Goal: Task Accomplishment & Management: Complete application form

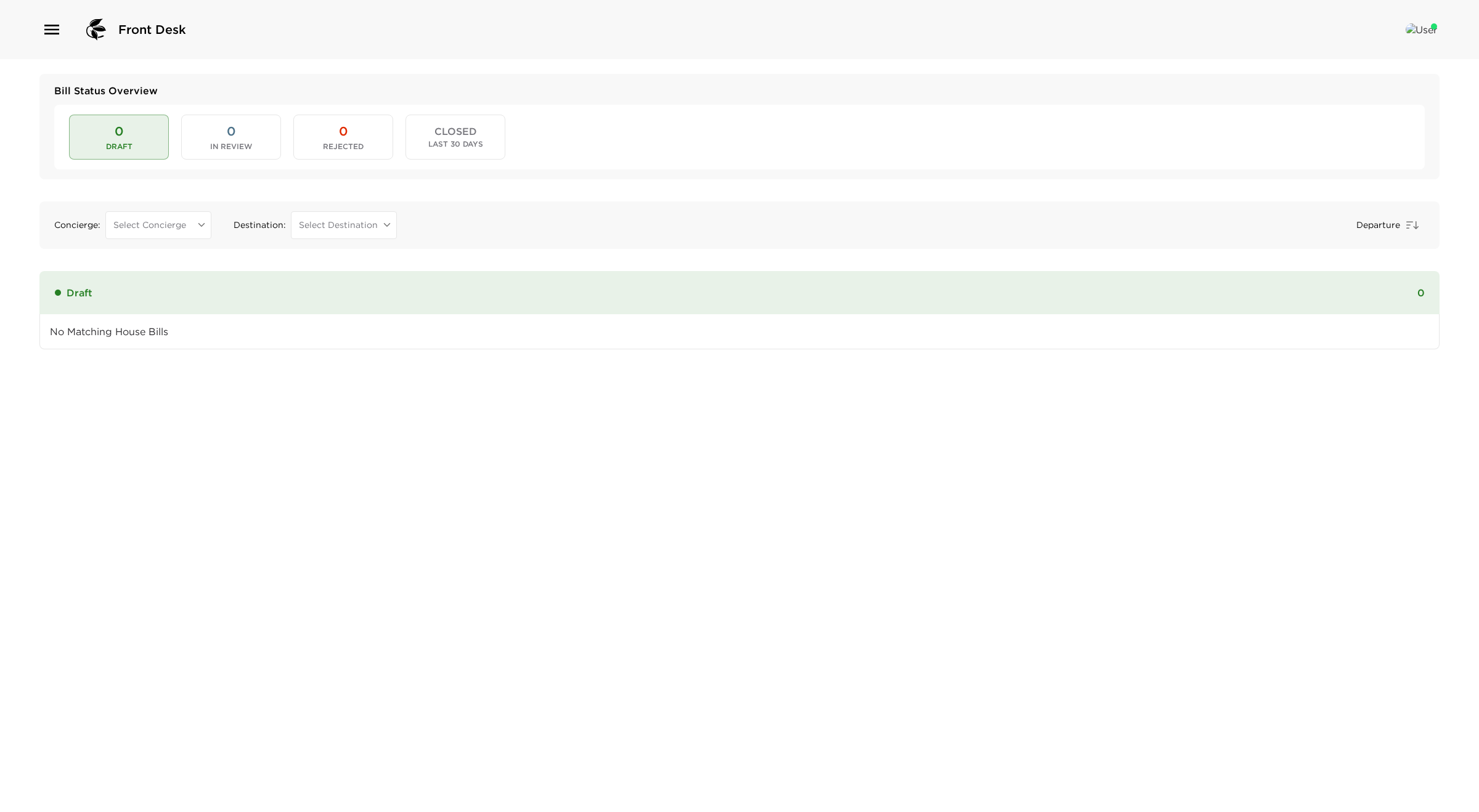
click at [202, 121] on button "0 In Review" at bounding box center [230, 137] width 100 height 44
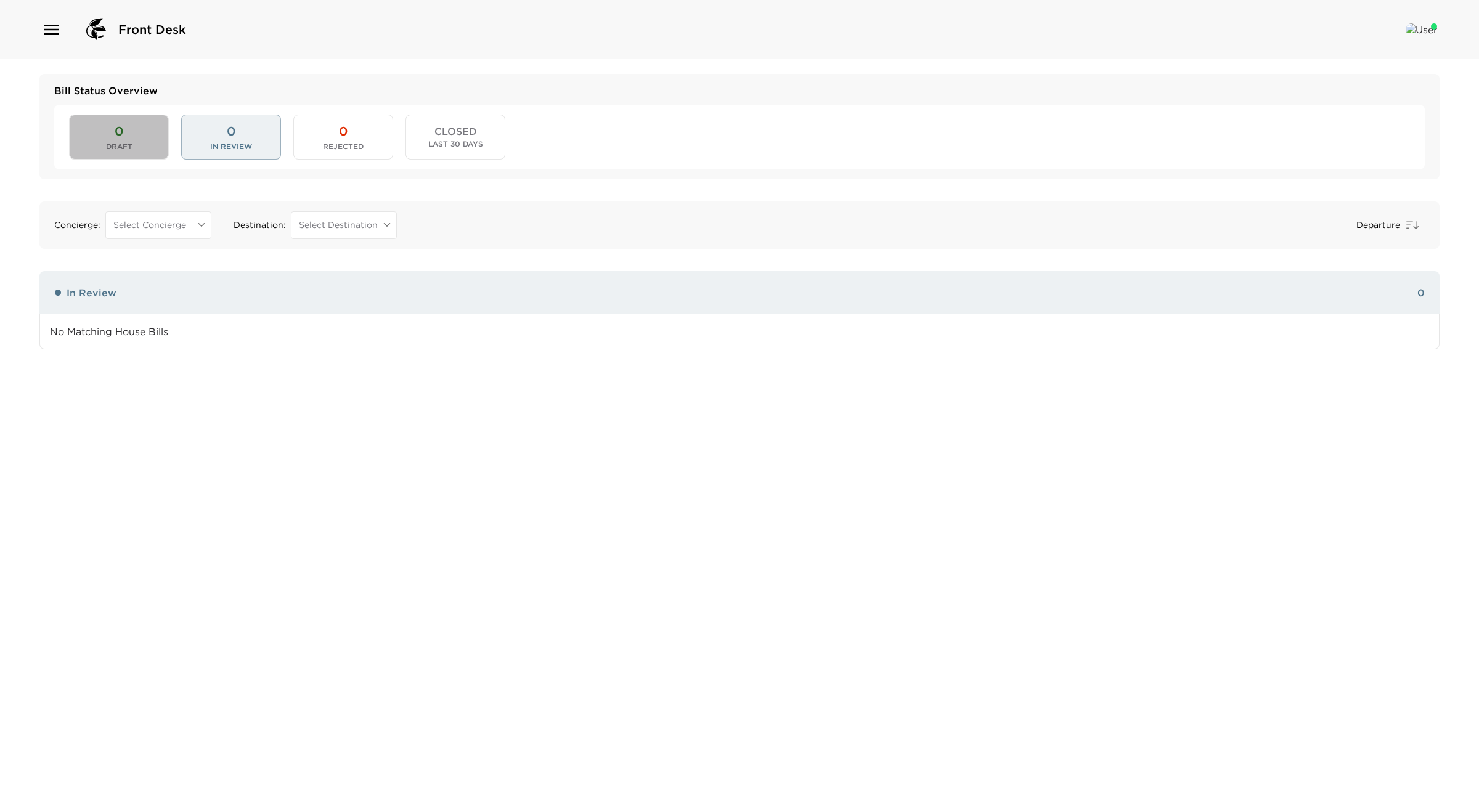
click at [118, 137] on span "0" at bounding box center [119, 131] width 8 height 17
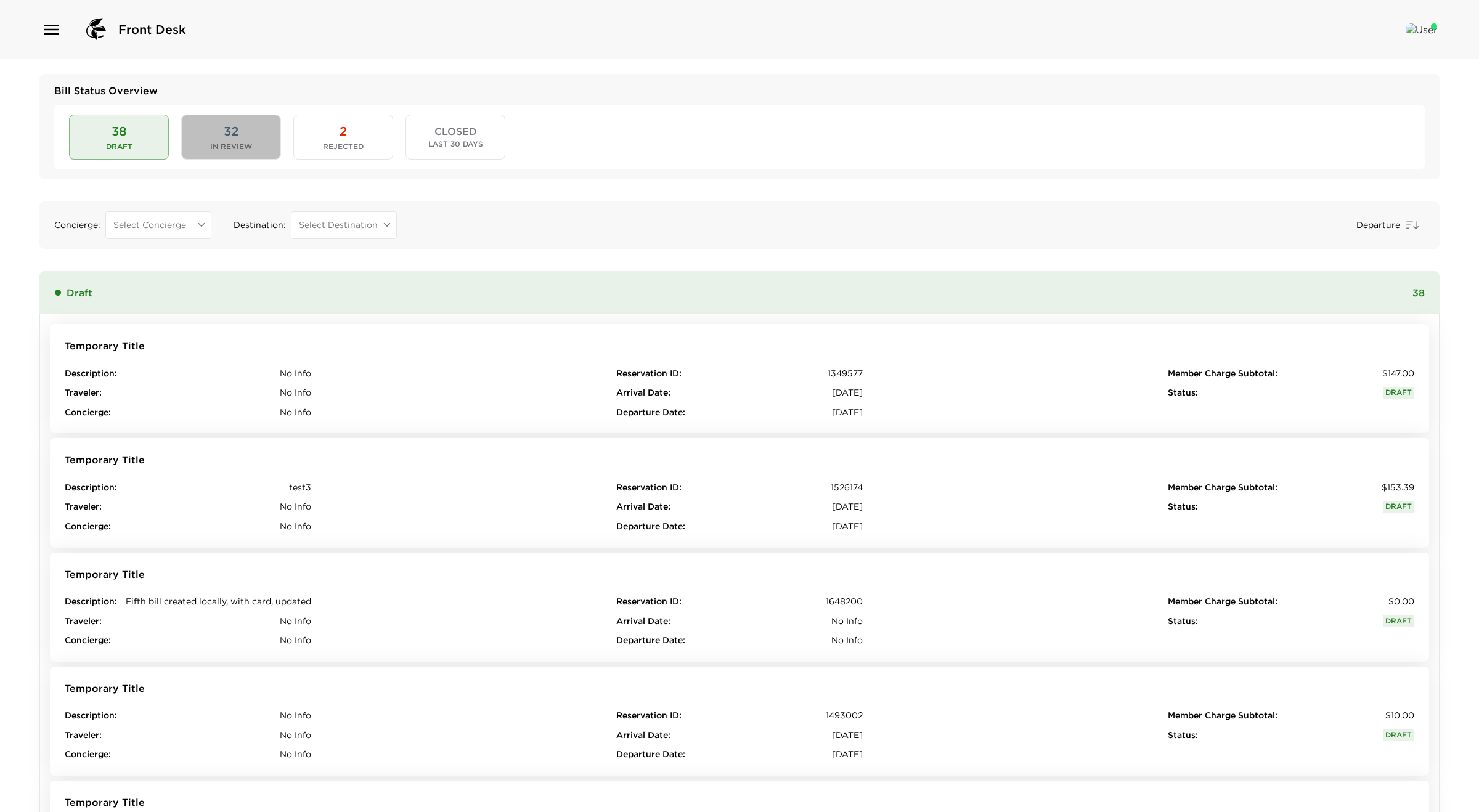
click at [237, 149] on span "In Review" at bounding box center [230, 146] width 42 height 8
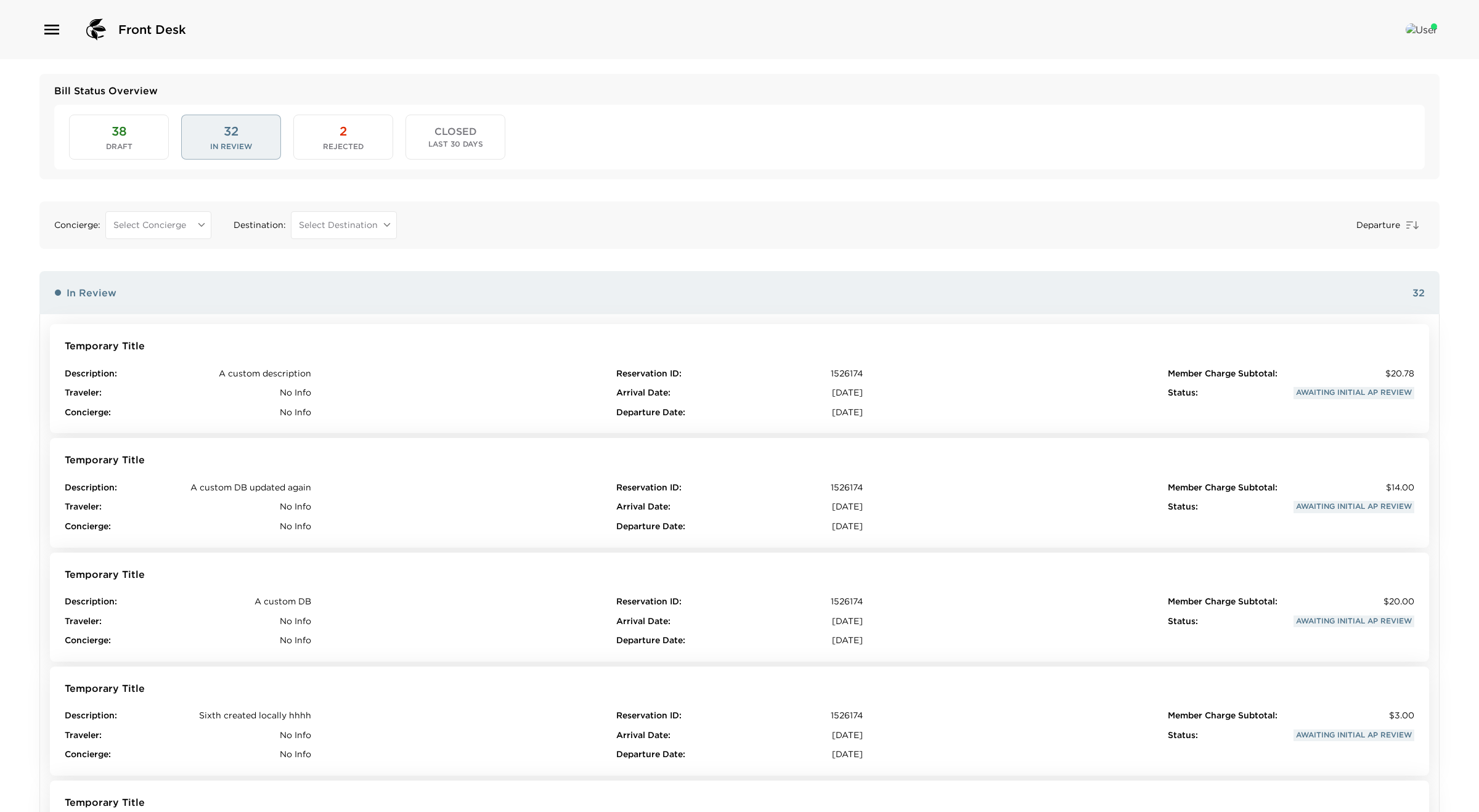
click at [341, 146] on span "Rejected" at bounding box center [342, 146] width 40 height 8
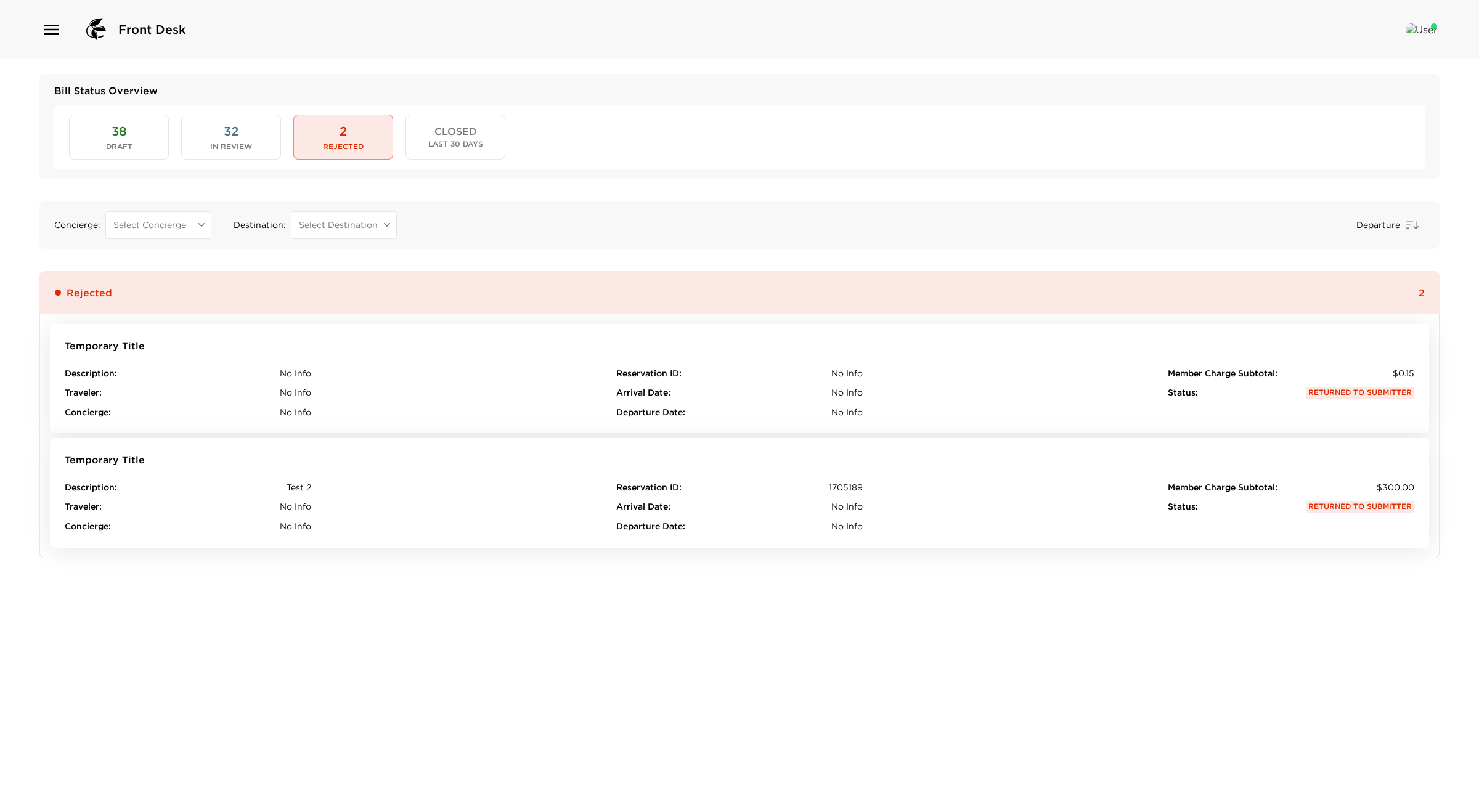
click at [428, 146] on span "Last 30 Days" at bounding box center [455, 144] width 55 height 8
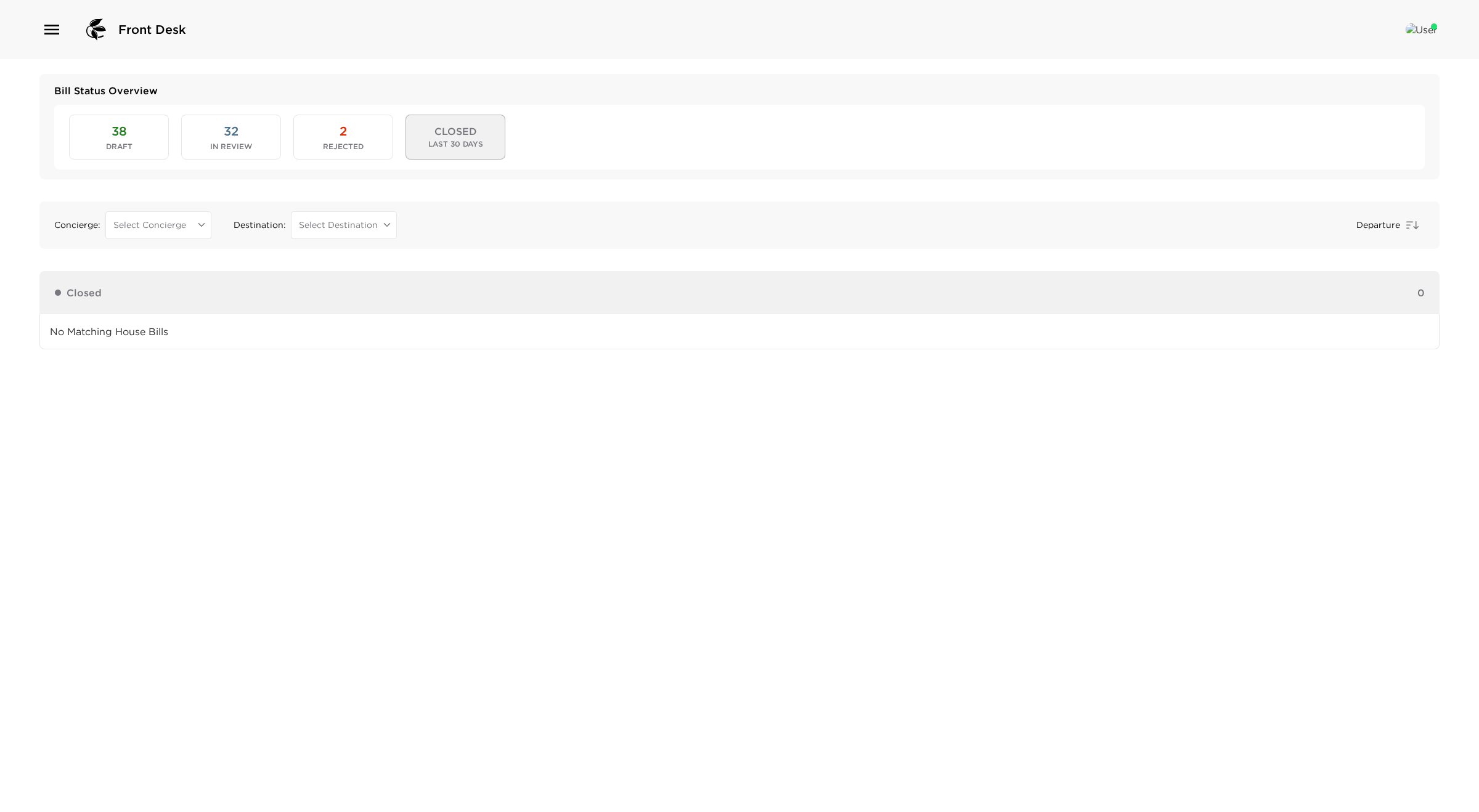
click at [323, 146] on span "Rejected" at bounding box center [342, 146] width 40 height 8
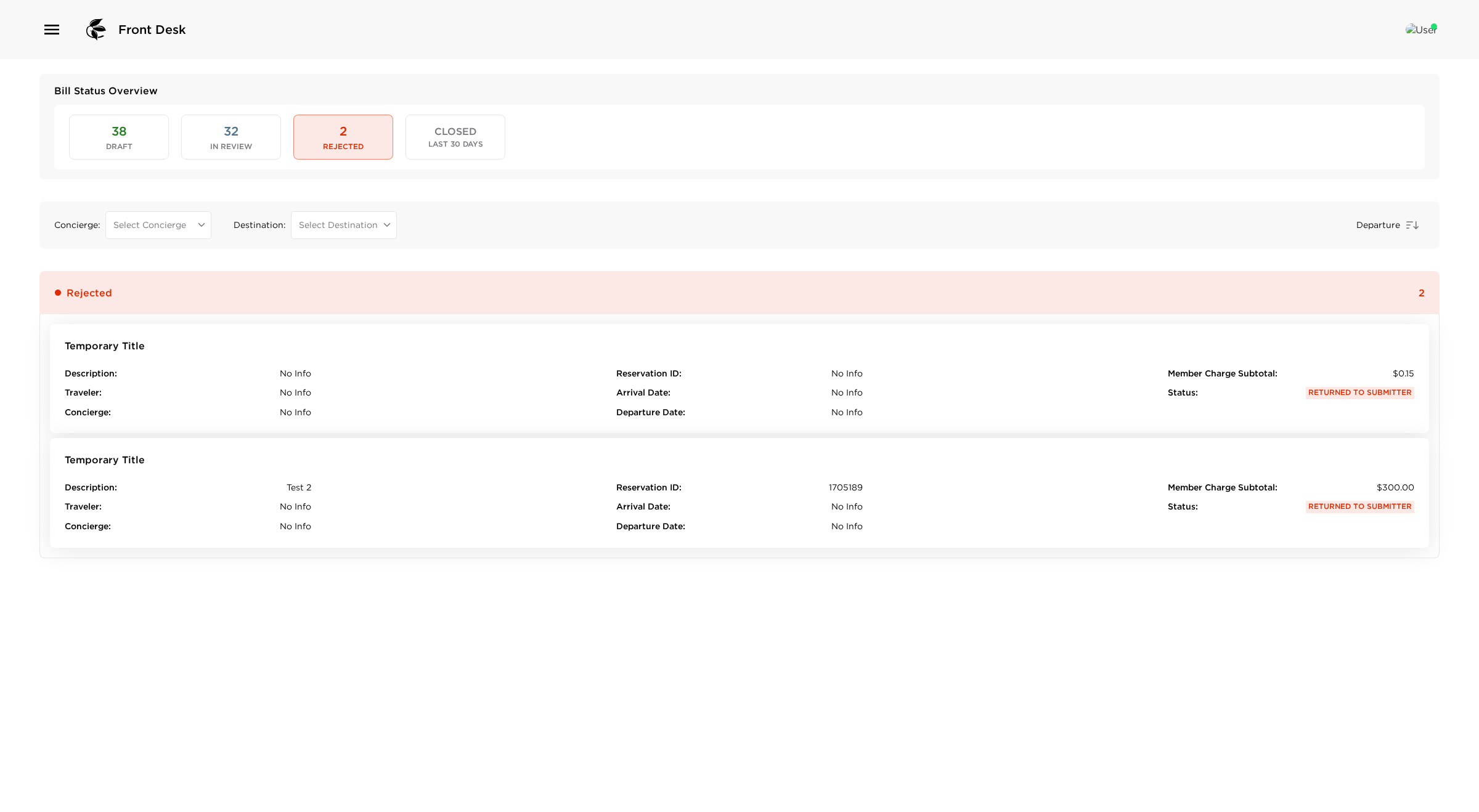
click at [429, 141] on span "Last 30 Days" at bounding box center [455, 144] width 55 height 8
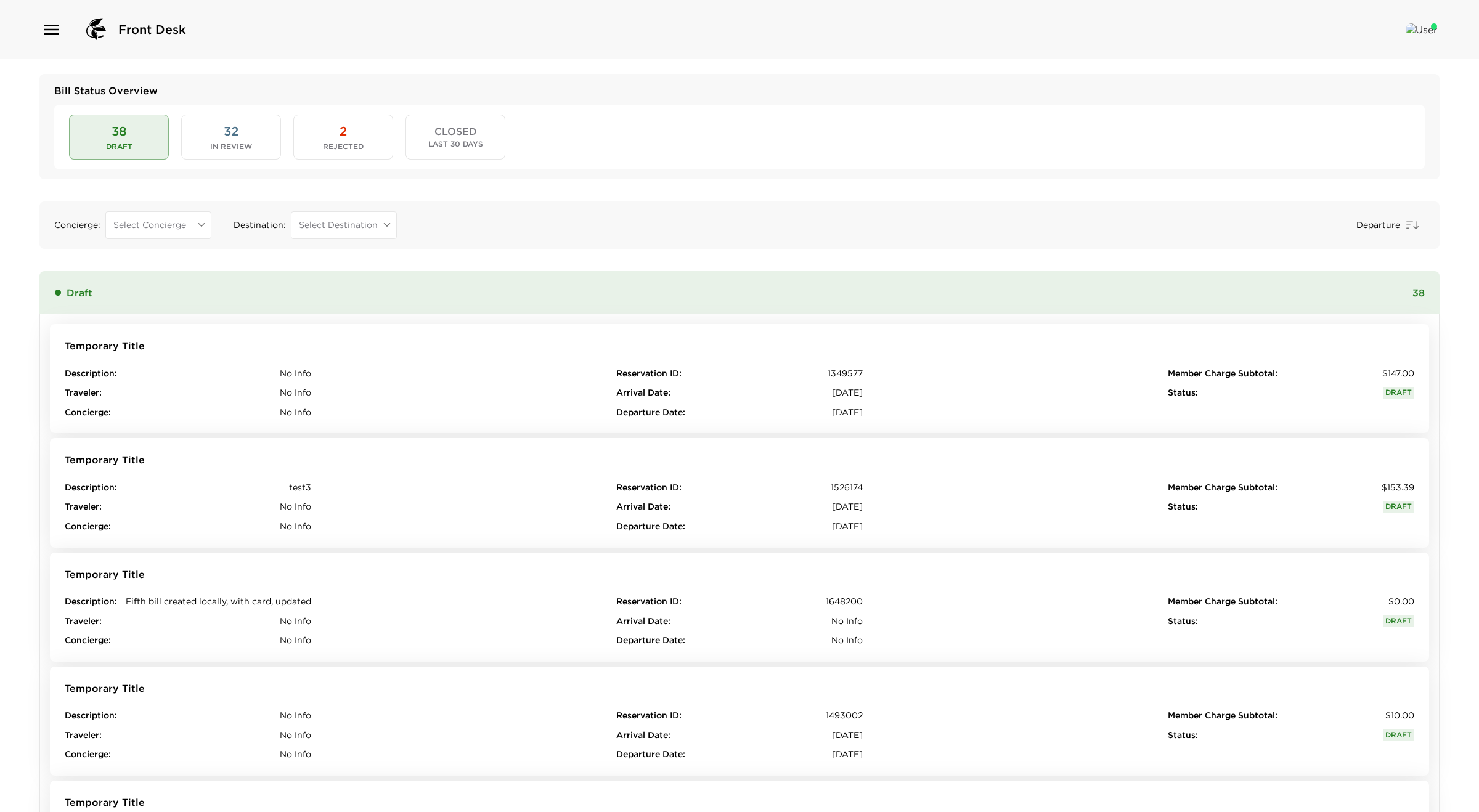
click at [482, 151] on button "CLOSED Last 30 Days" at bounding box center [455, 137] width 100 height 44
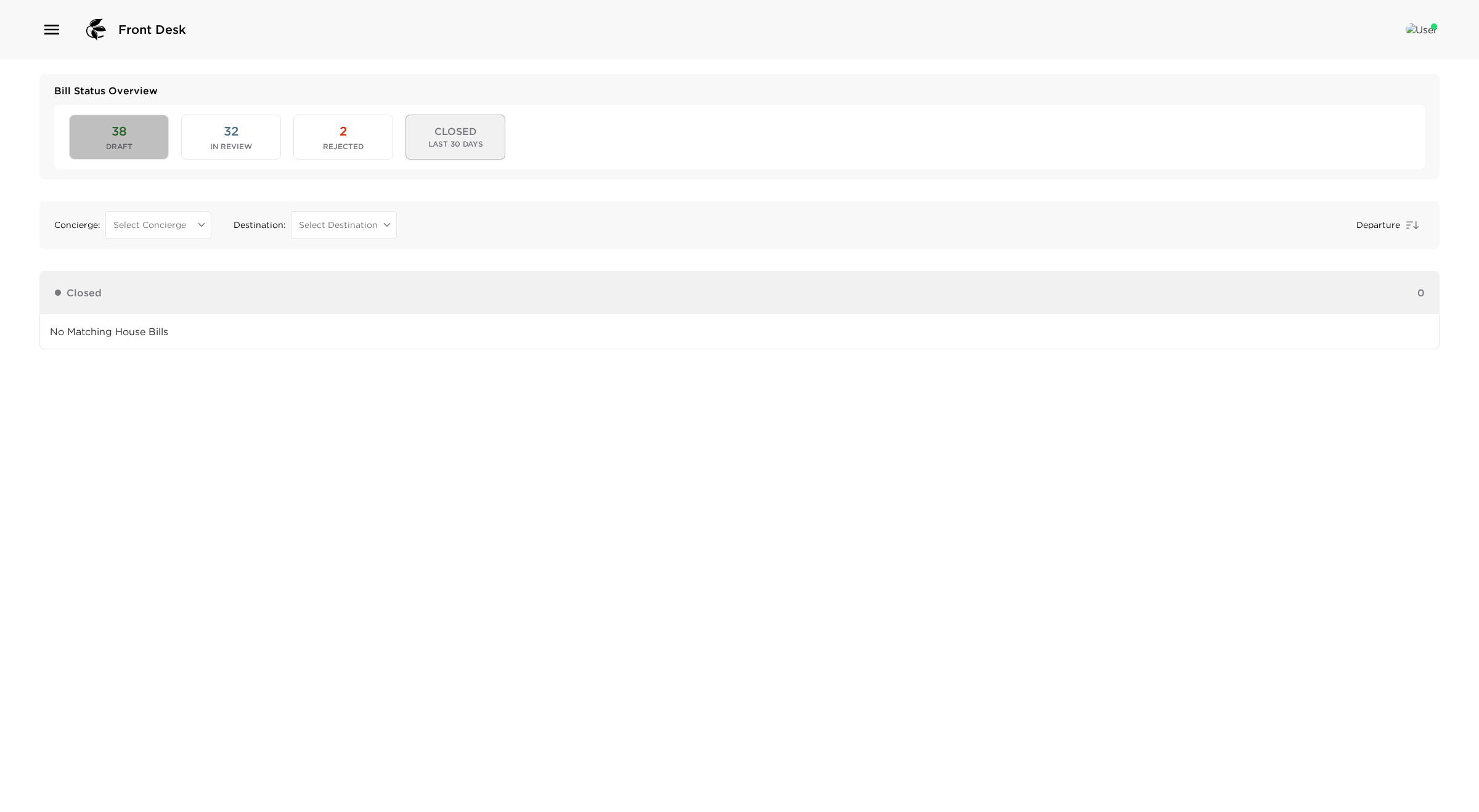
click at [109, 136] on button "38 Draft" at bounding box center [119, 137] width 100 height 44
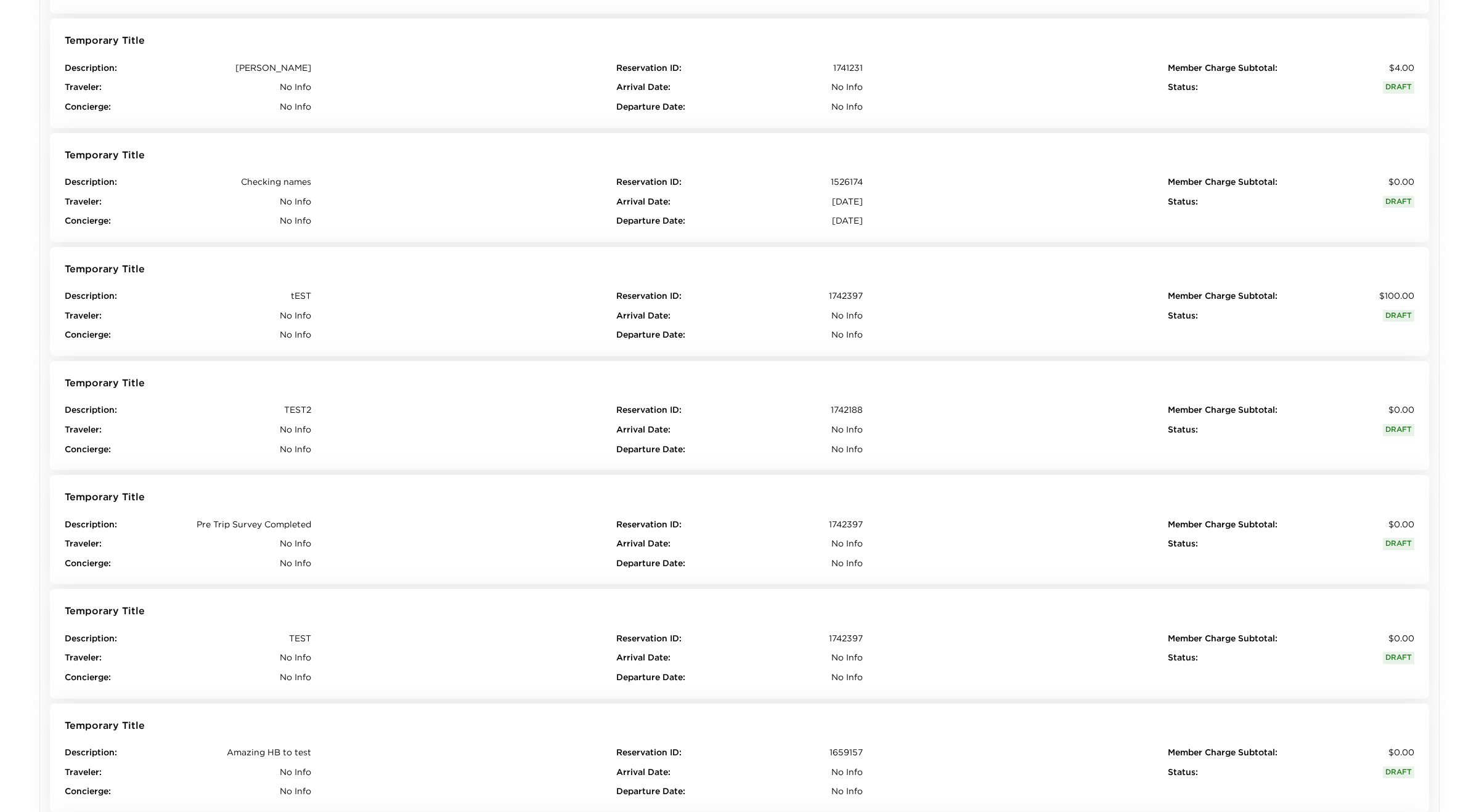
scroll to position [3499, 0]
drag, startPoint x: 863, startPoint y: 225, endPoint x: 425, endPoint y: 347, distance: 454.7
click at [705, 197] on div "Arrival Date : February 7, 2025" at bounding box center [740, 202] width 247 height 12
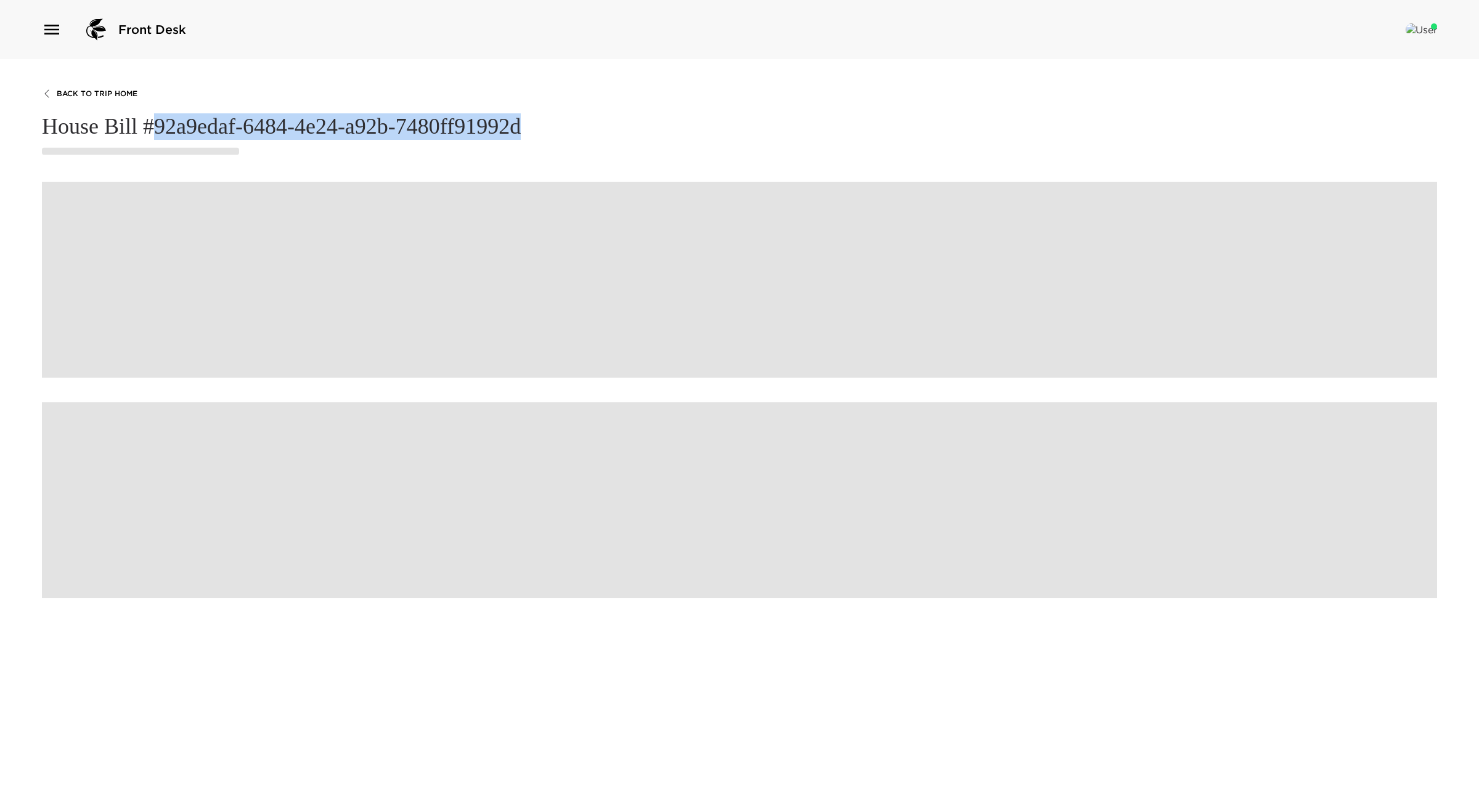
drag, startPoint x: 537, startPoint y: 129, endPoint x: 153, endPoint y: 122, distance: 384.1
click at [153, 122] on h4 "House Bill #92a9edaf-6484-4e24-a92b-7480ff91992d" at bounding box center [739, 127] width 1395 height 26
copy h4 "92a9edaf-6484-4e24-a92b-7480ff91992d"
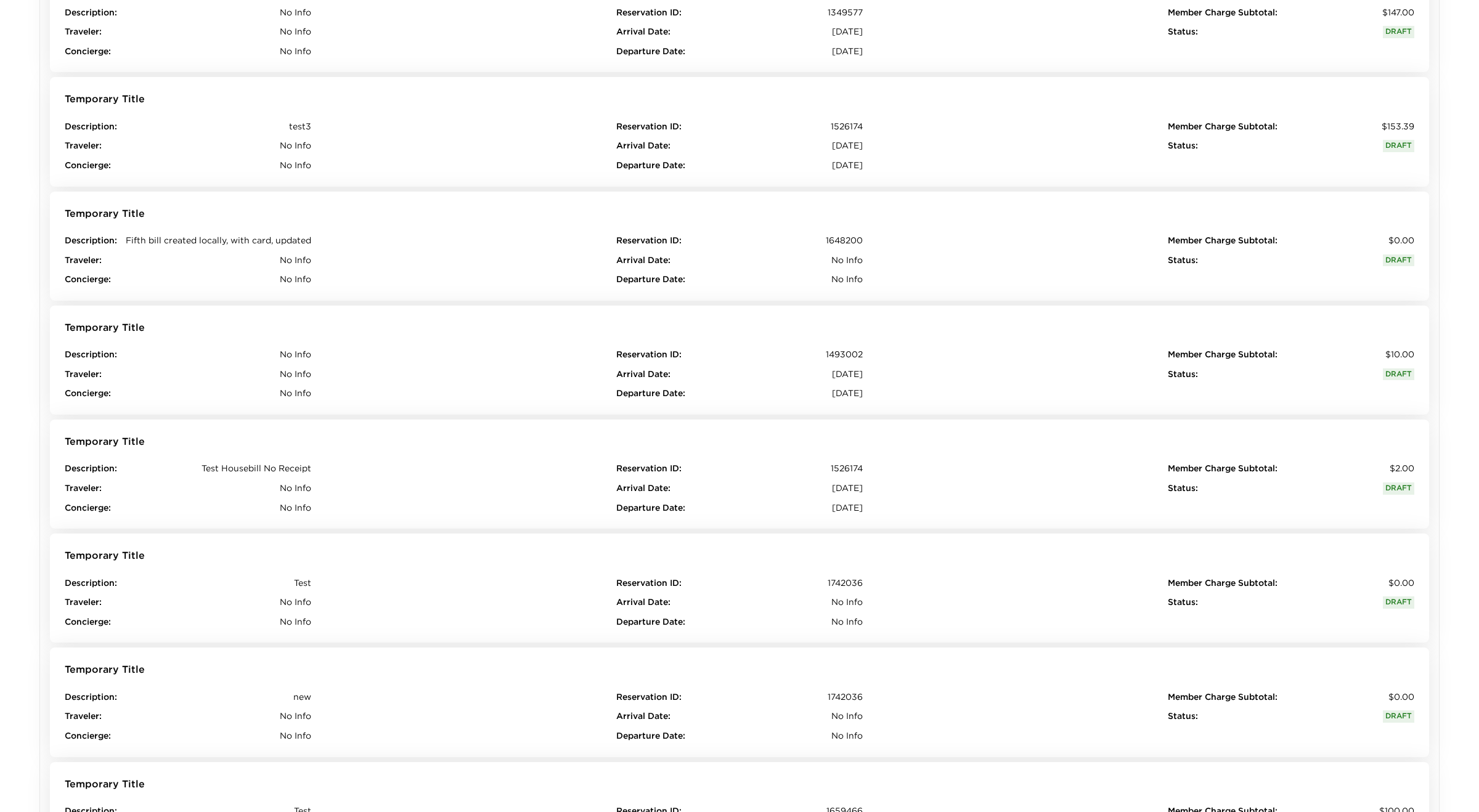
scroll to position [351, 0]
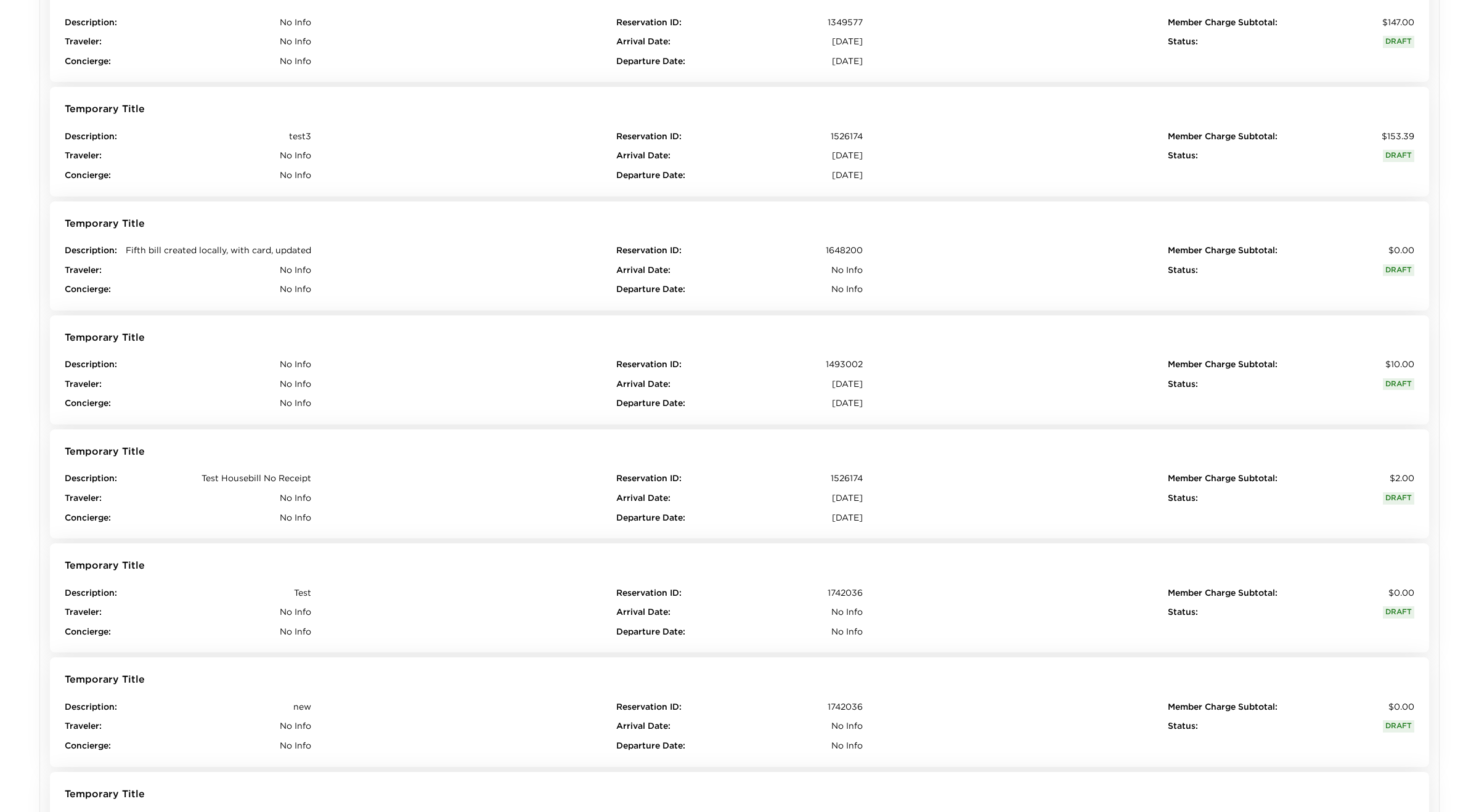
click at [715, 174] on div "Departure Date : February 12, 2025" at bounding box center [740, 175] width 247 height 12
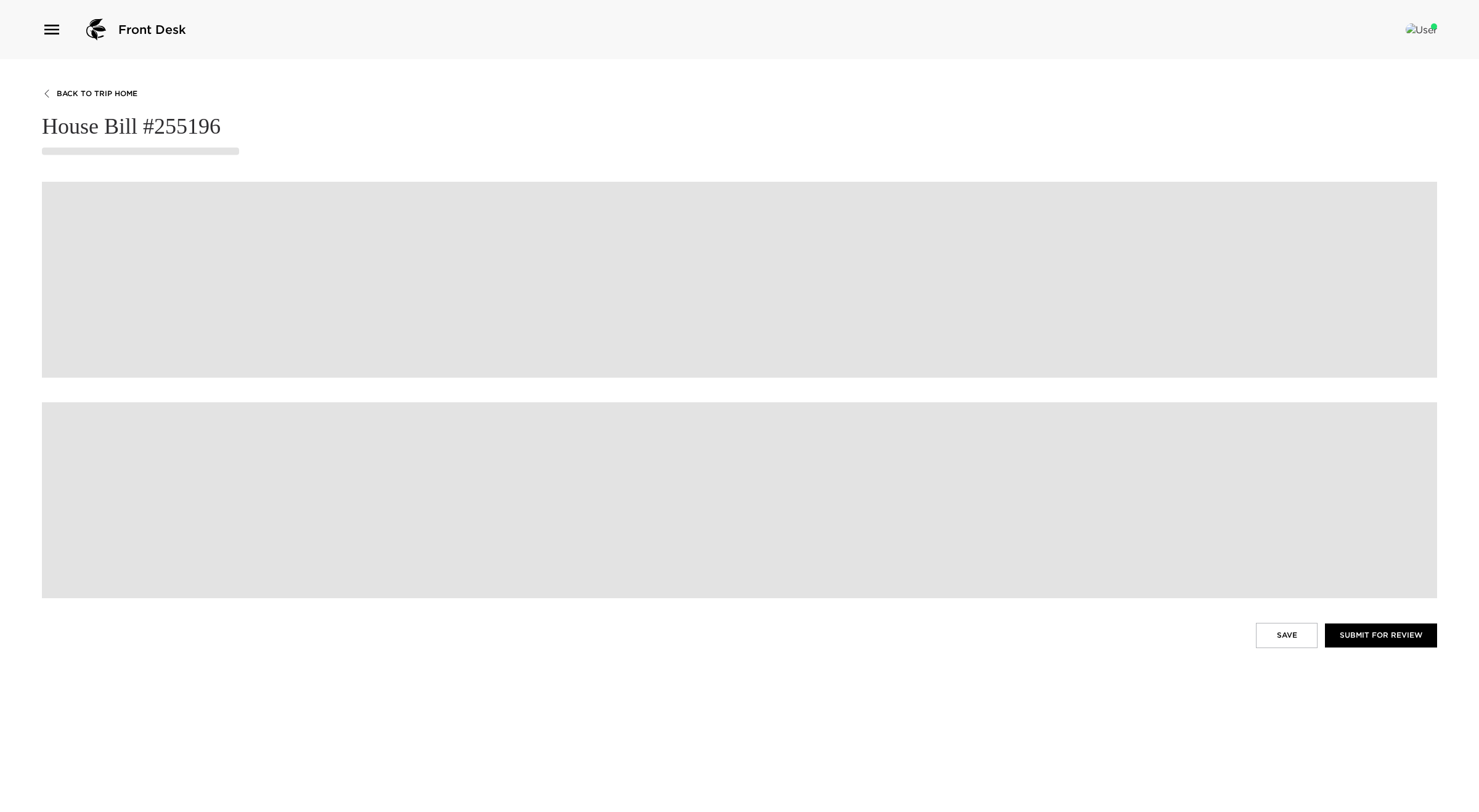
click at [179, 130] on h4 "House Bill #255196" at bounding box center [739, 127] width 1395 height 26
copy h4 "255196"
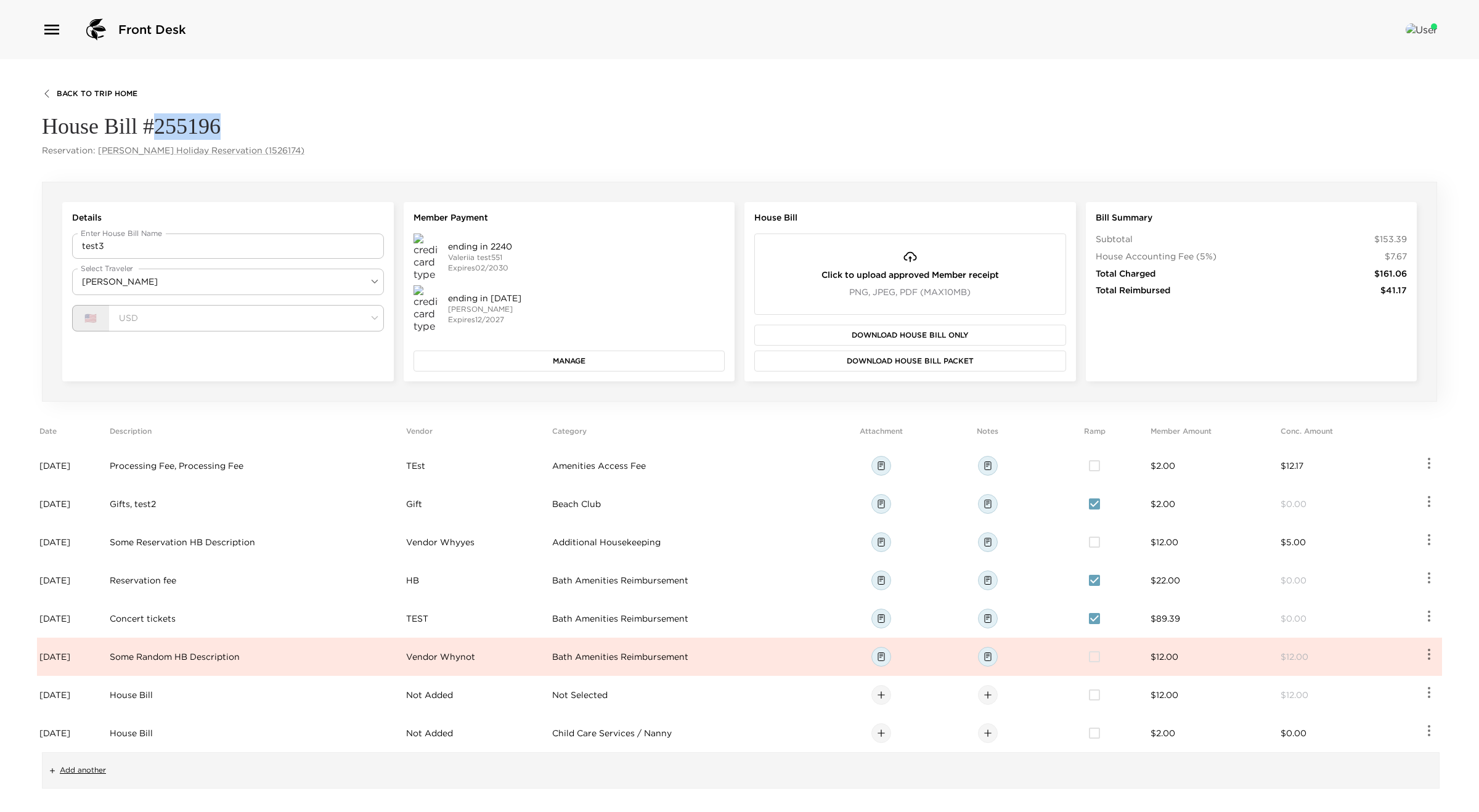
scroll to position [12, 0]
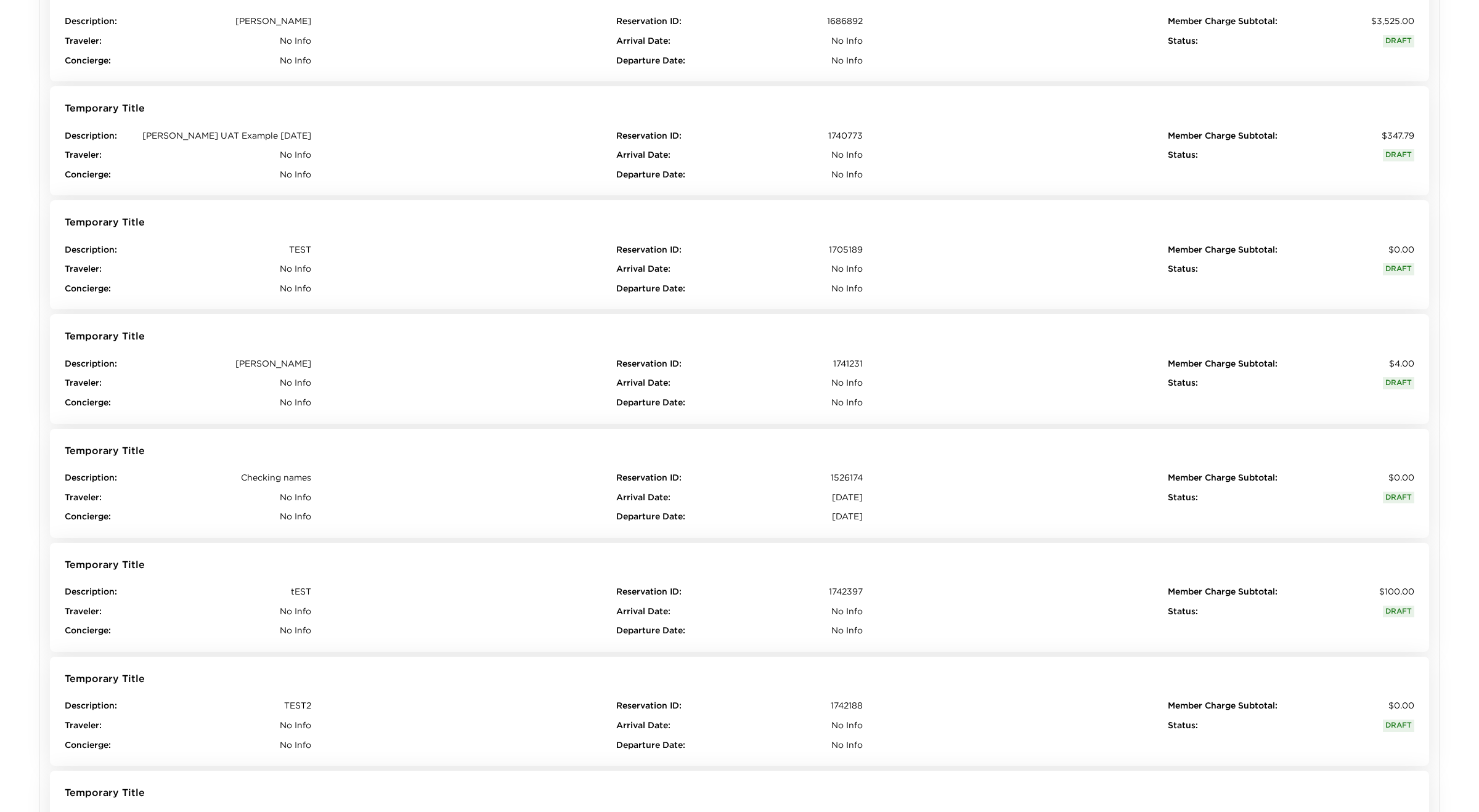
scroll to position [3208, 0]
click at [725, 480] on div "Reservation ID : 1526174 Arrival Date : February 7, 2025 Departure Date : Febru…" at bounding box center [740, 494] width 247 height 51
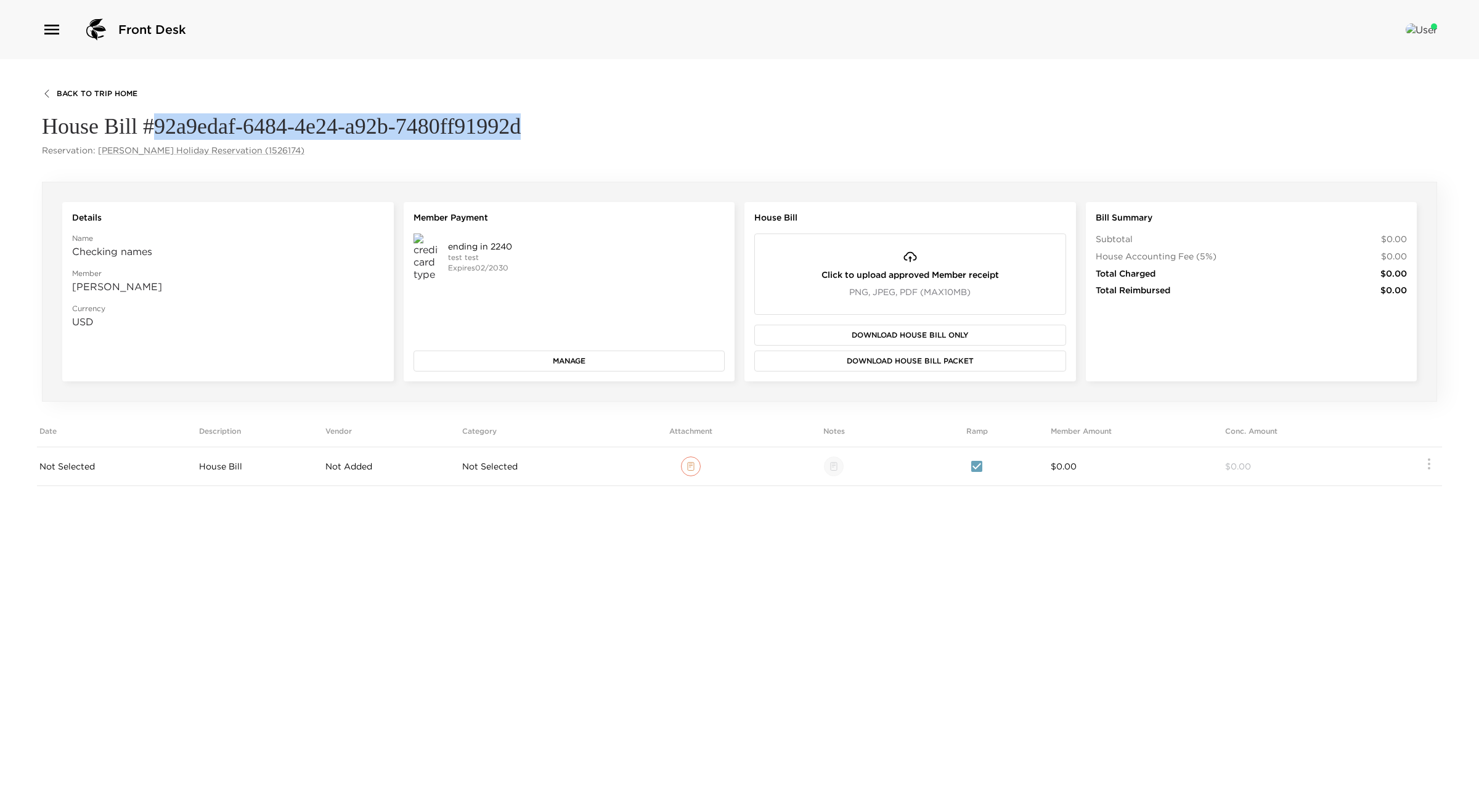
drag, startPoint x: 529, startPoint y: 128, endPoint x: 286, endPoint y: 40, distance: 258.4
click at [153, 124] on h4 "House Bill #92a9edaf-6484-4e24-a92b-7480ff91992d" at bounding box center [739, 127] width 1395 height 26
copy h4 "92a9edaf-6484-4e24-a92b-7480ff91992d"
click at [53, 29] on icon "button" at bounding box center [52, 30] width 15 height 10
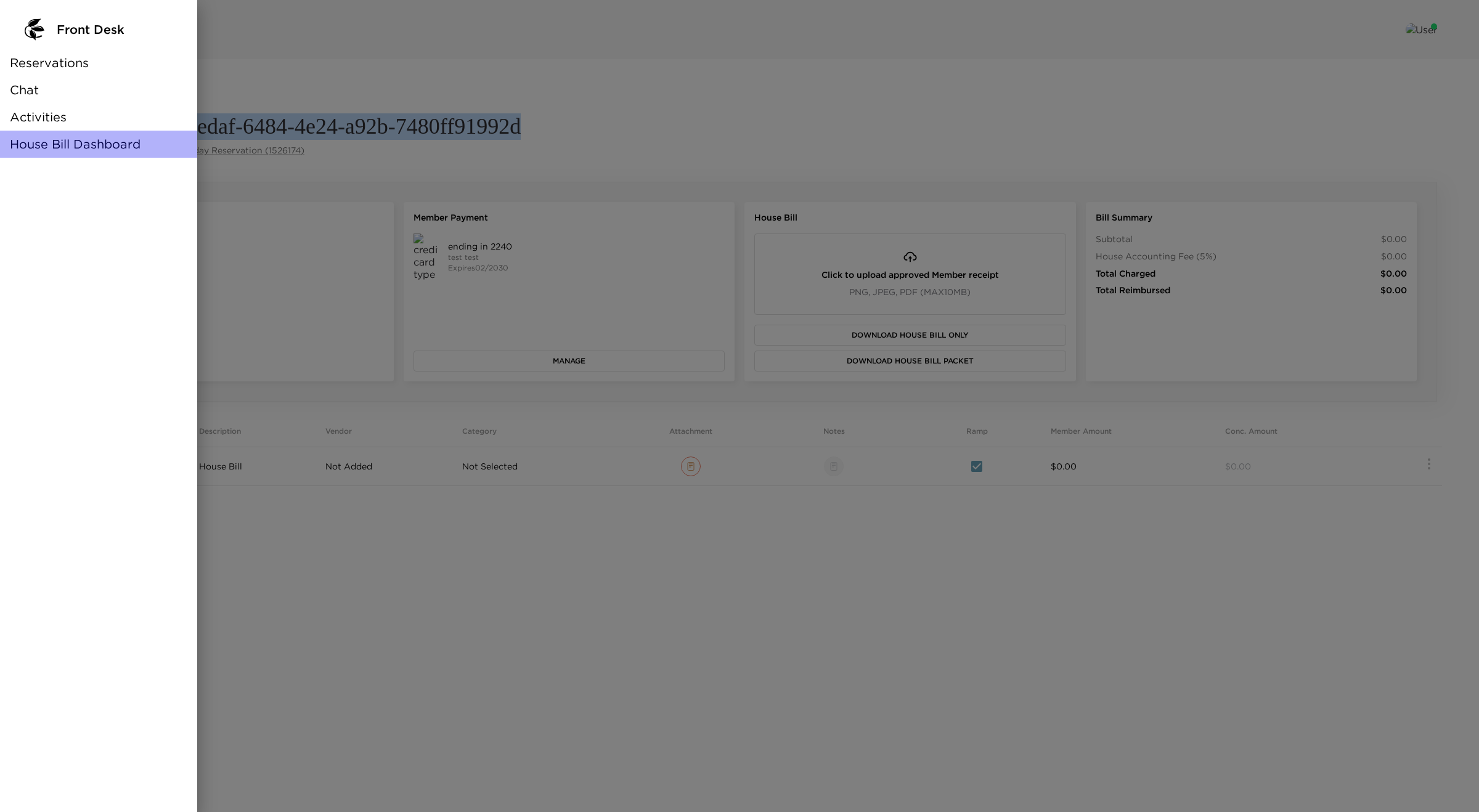
click at [63, 137] on span "House Bill Dashboard" at bounding box center [75, 144] width 131 height 17
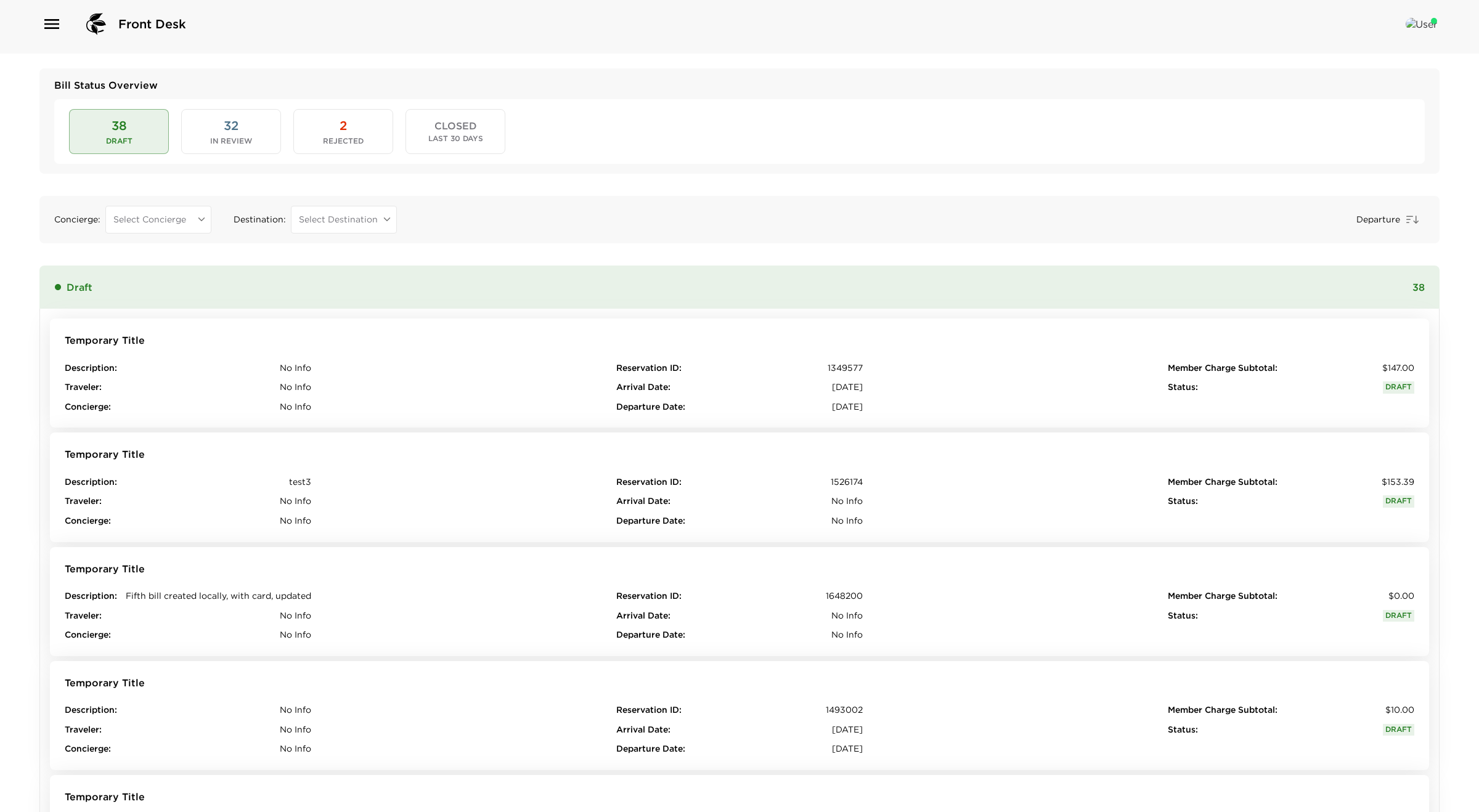
scroll to position [11, 0]
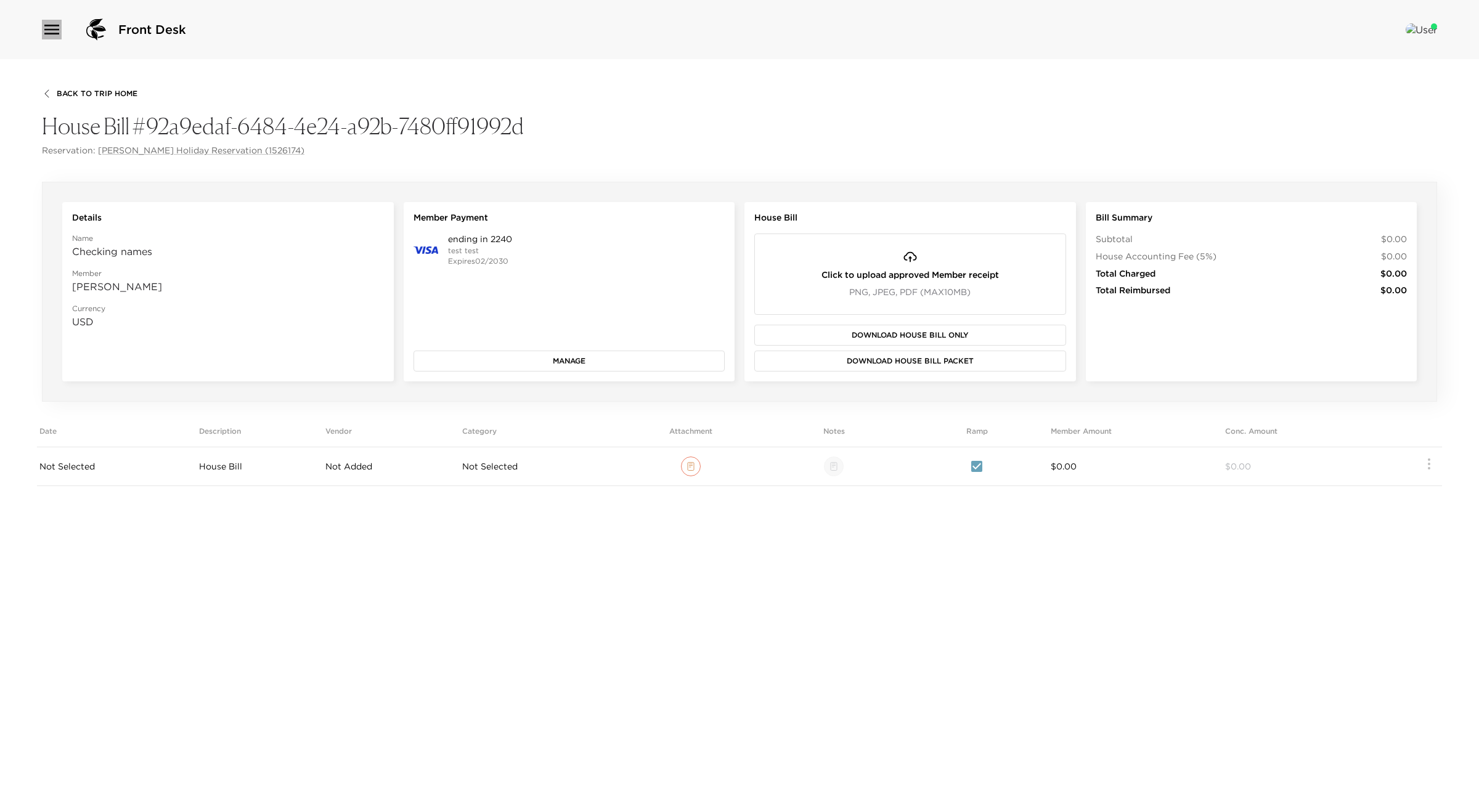
click at [50, 31] on icon "button" at bounding box center [52, 30] width 20 height 20
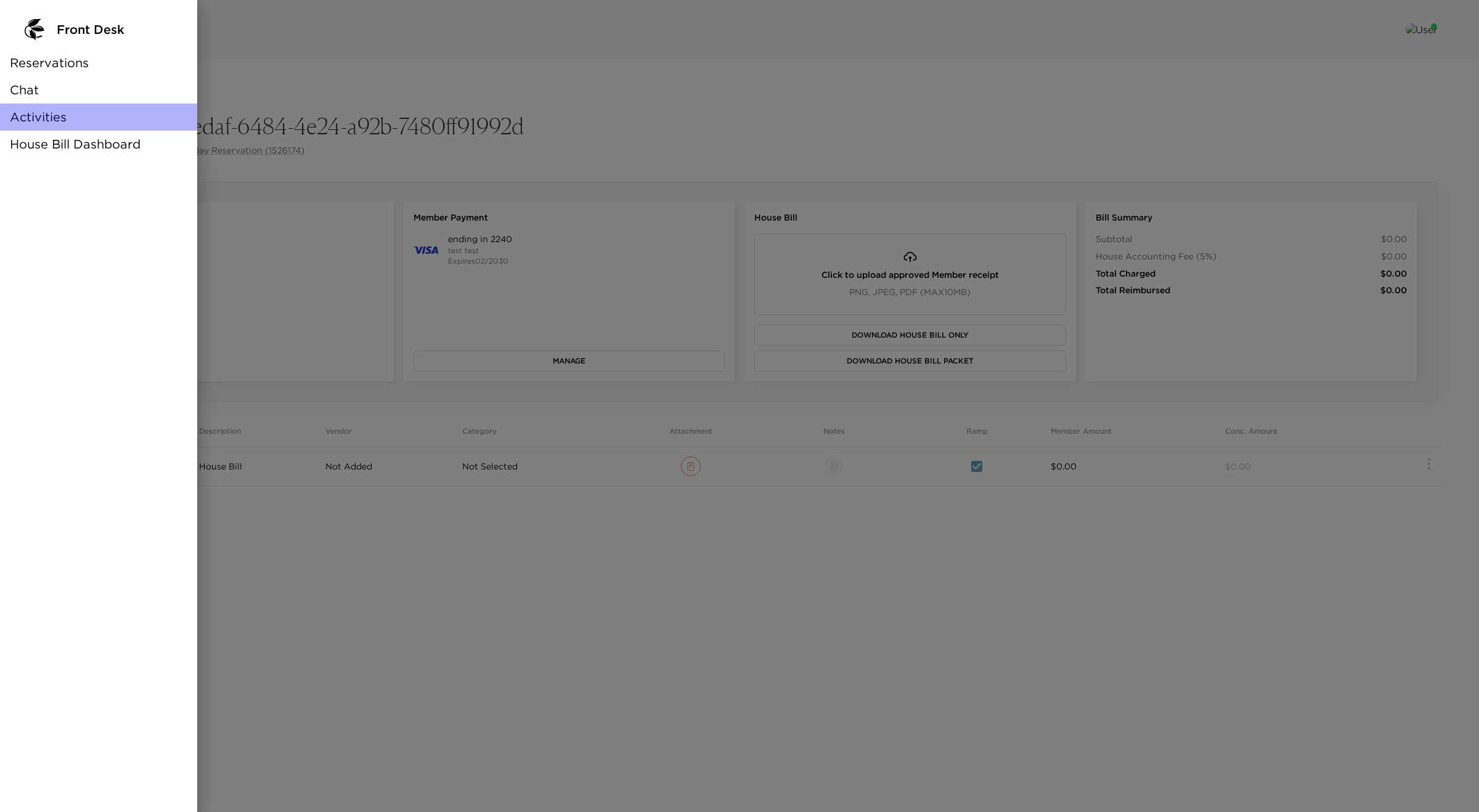
click at [80, 129] on div "Activities" at bounding box center [99, 117] width 198 height 27
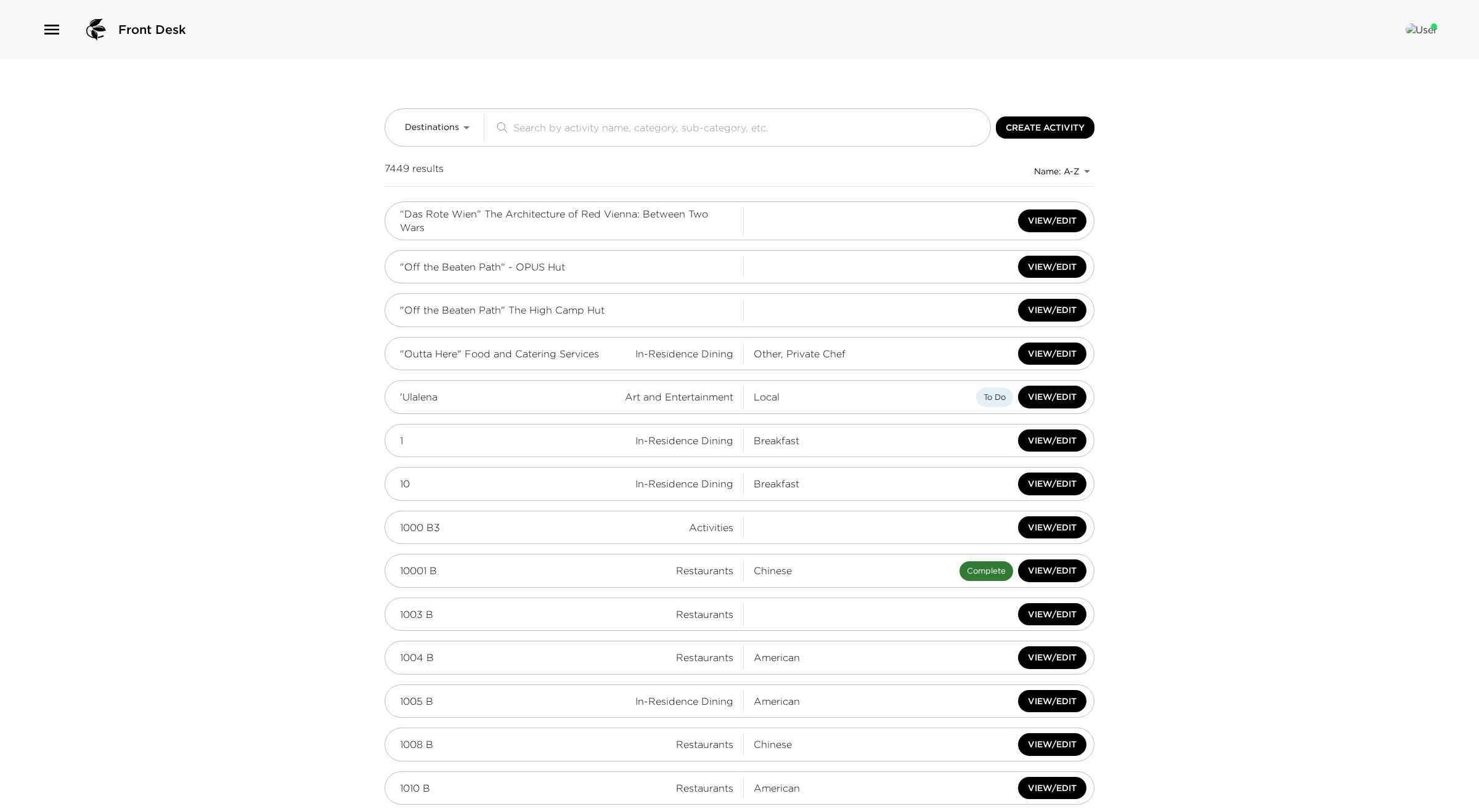
click at [46, 33] on icon "button" at bounding box center [52, 30] width 20 height 20
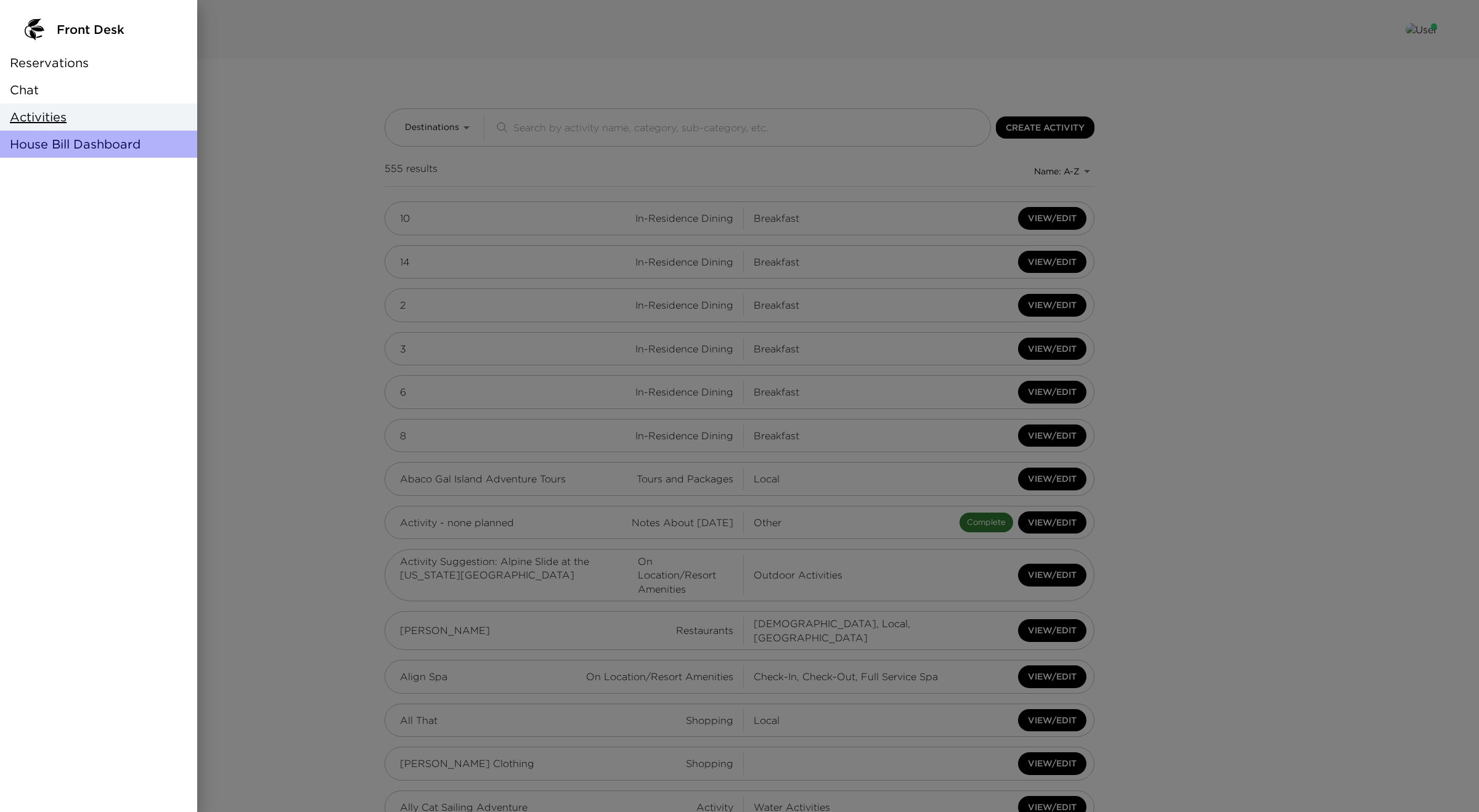
click at [67, 134] on div "House Bill Dashboard" at bounding box center [99, 144] width 198 height 27
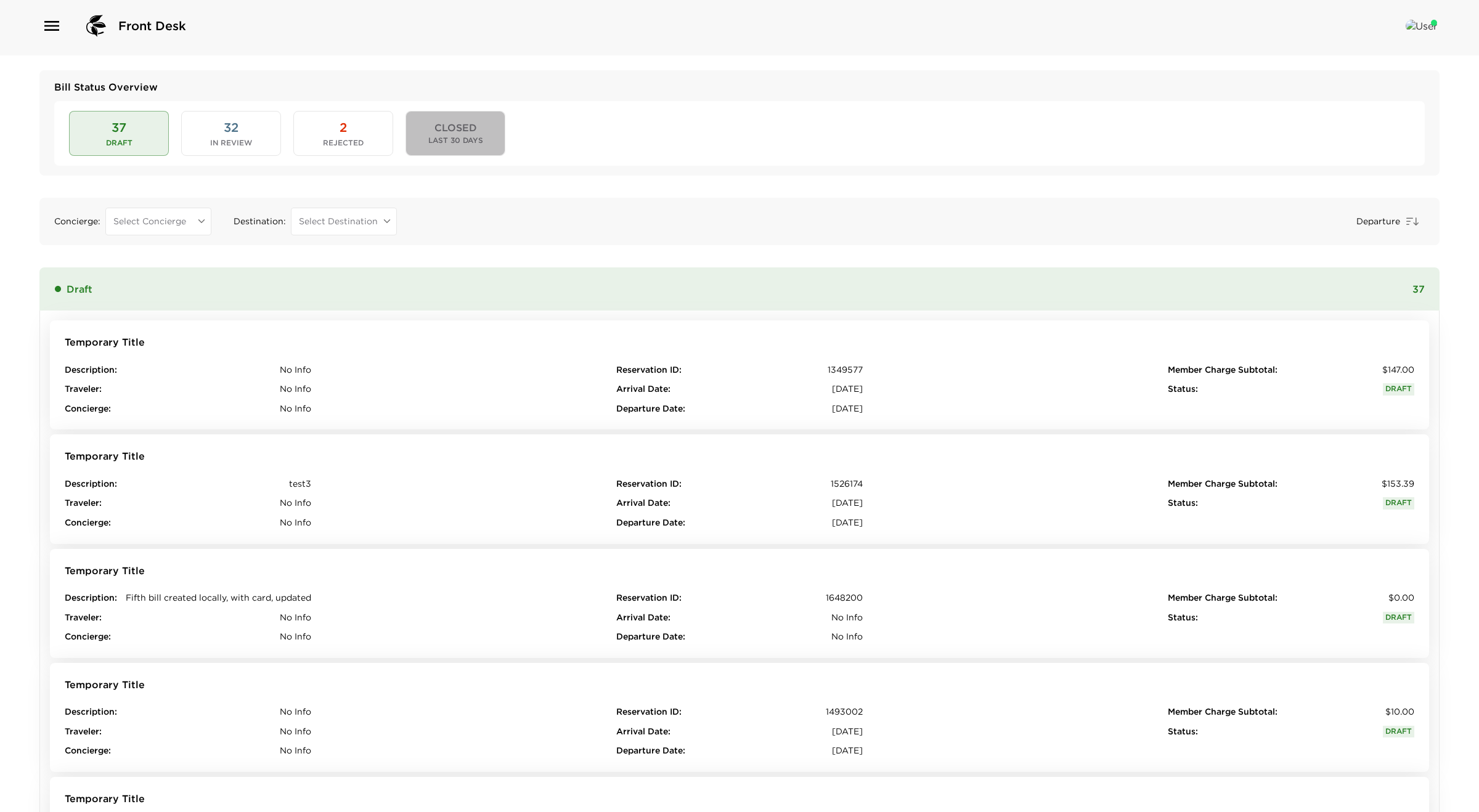
scroll to position [5, 0]
click at [444, 139] on span "Last 30 Days" at bounding box center [455, 139] width 55 height 8
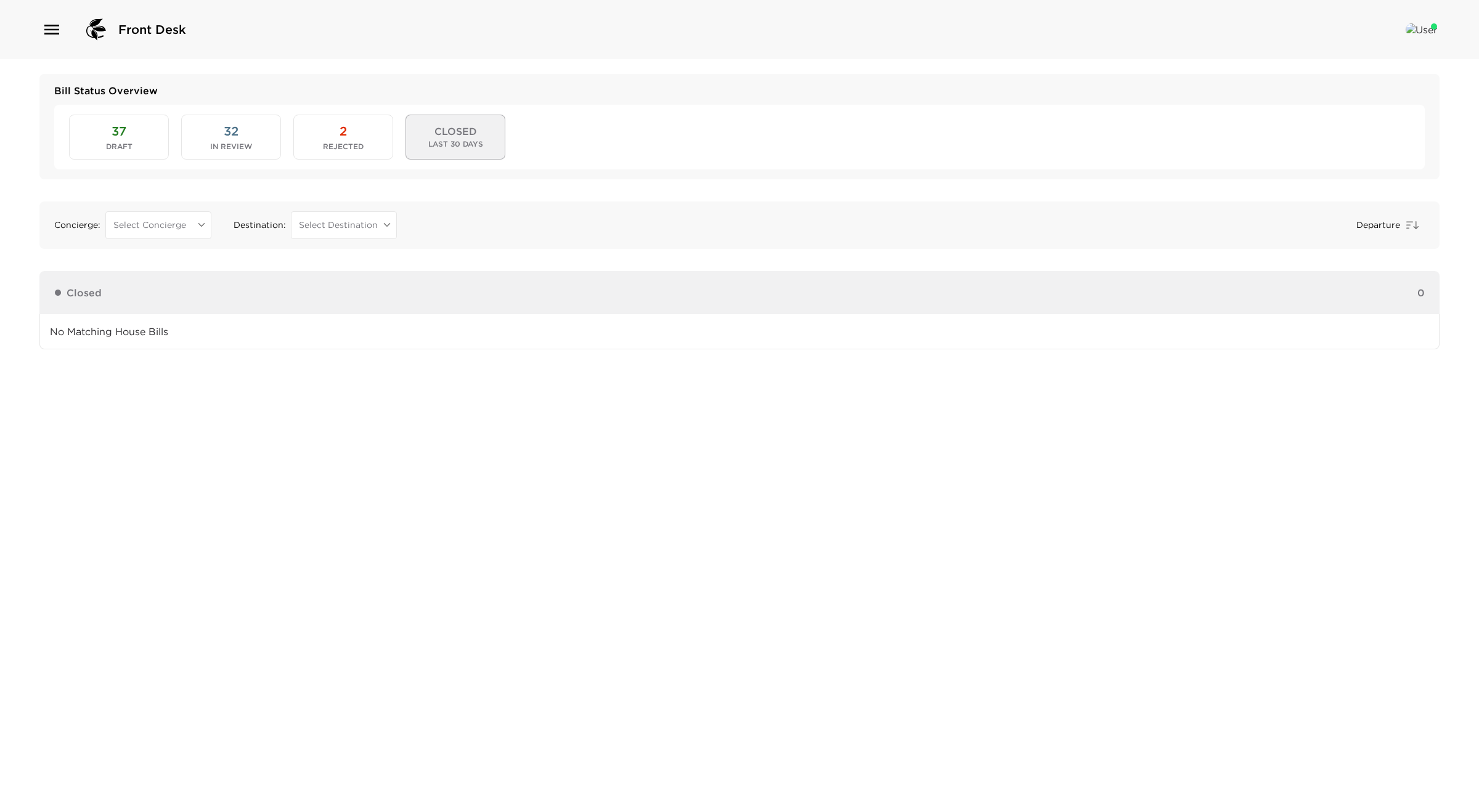
click at [123, 139] on span "37" at bounding box center [119, 131] width 15 height 17
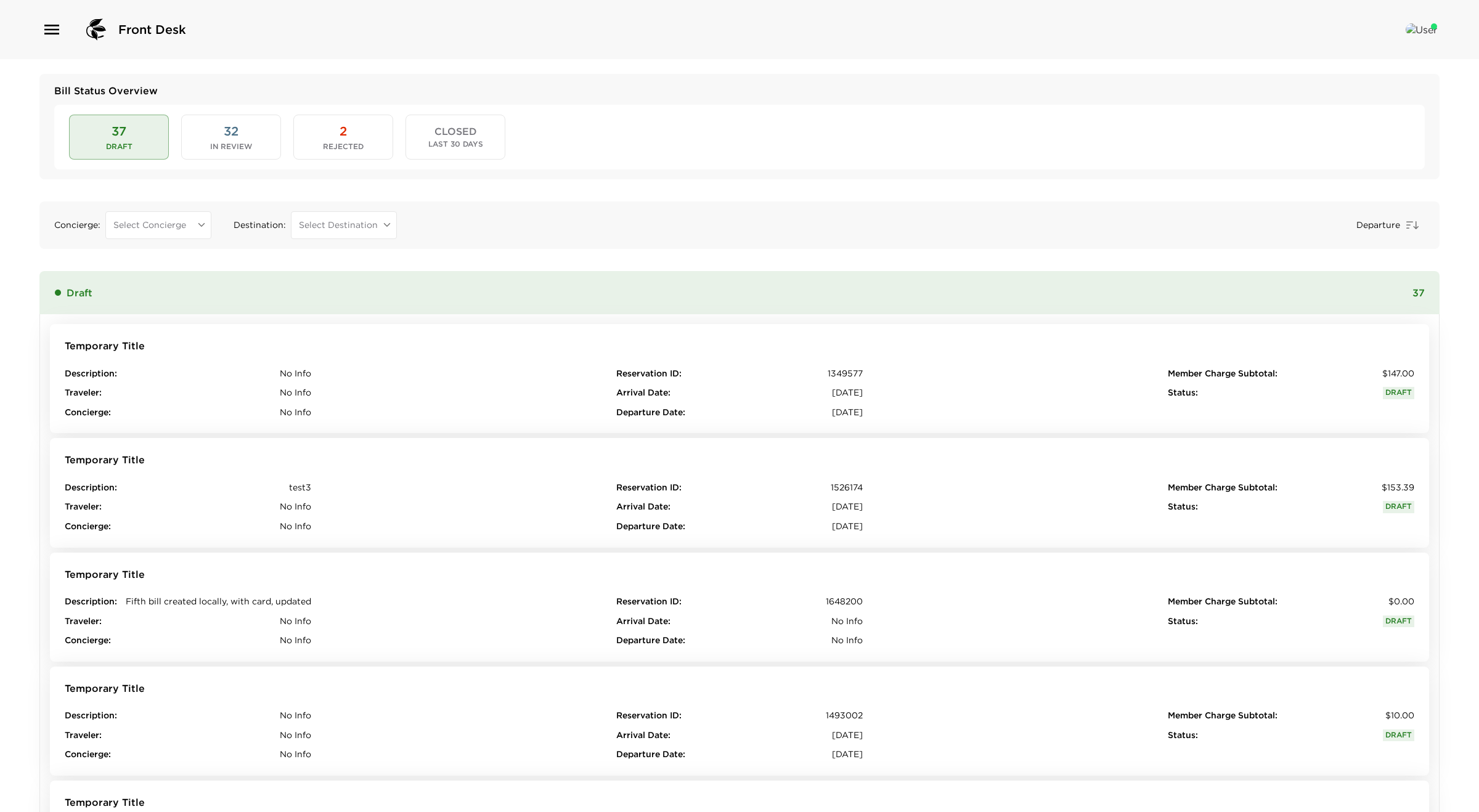
click at [256, 136] on button "32 In Review" at bounding box center [230, 137] width 100 height 44
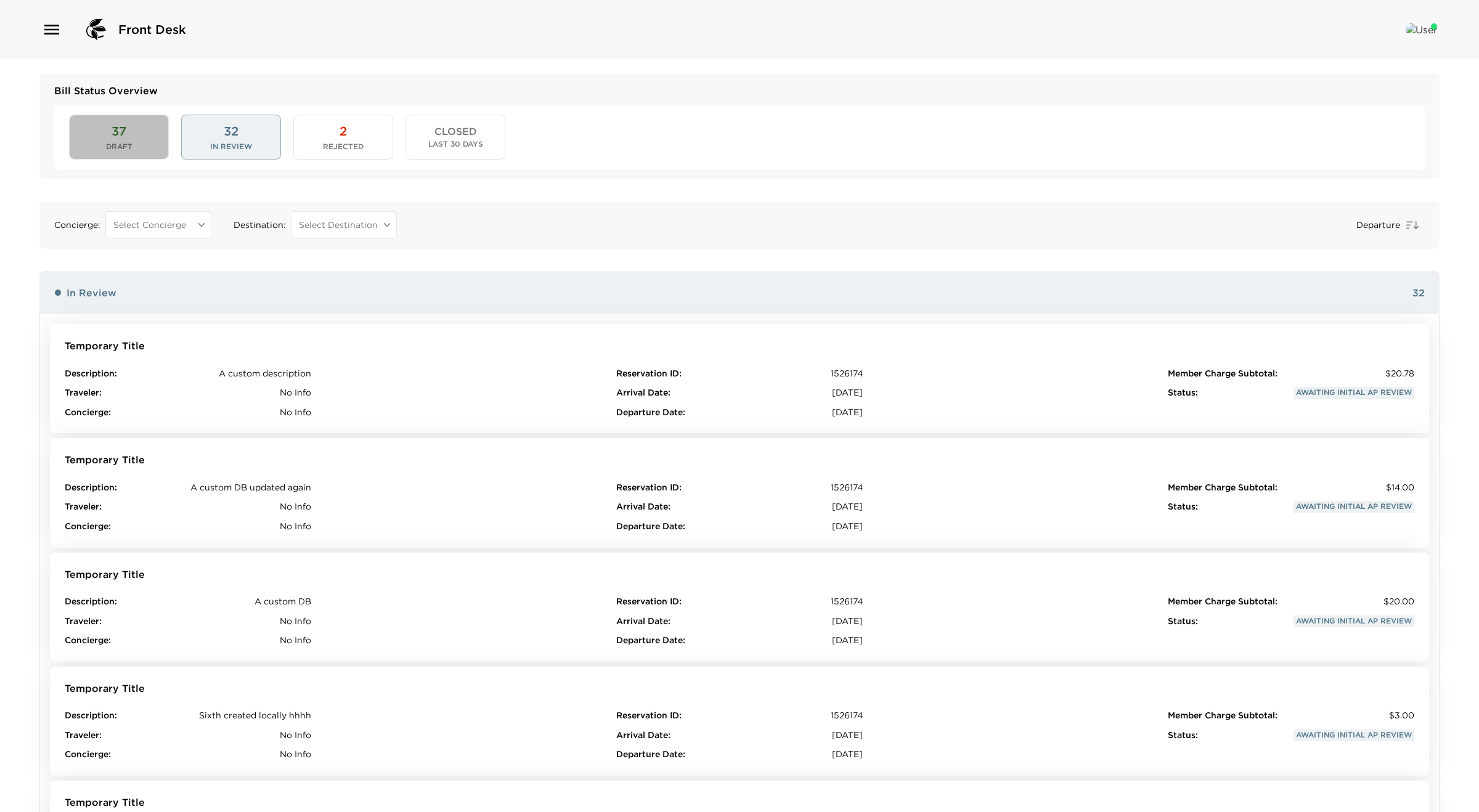
click at [107, 136] on button "37 Draft" at bounding box center [119, 137] width 100 height 44
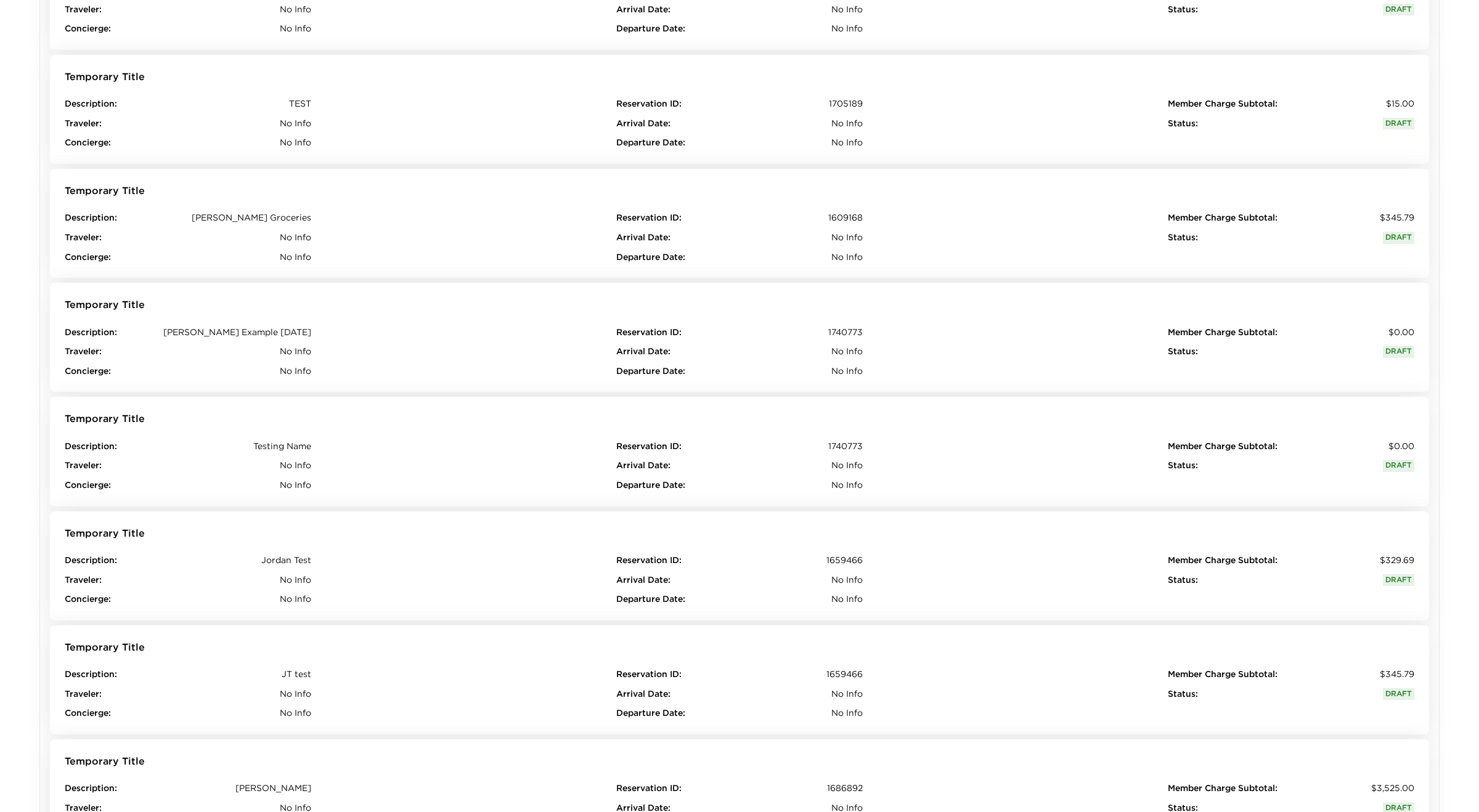
scroll to position [2339, 0]
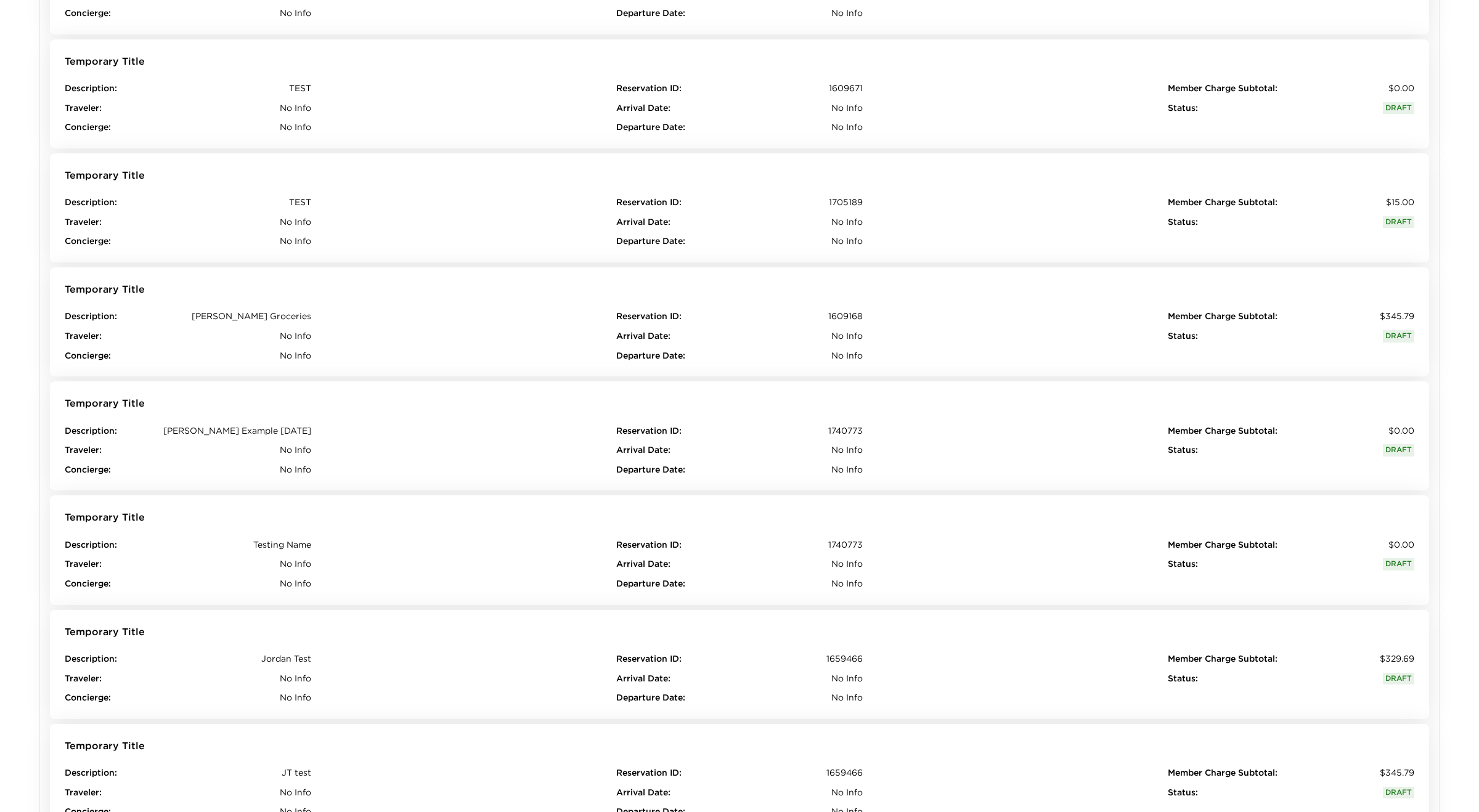
click at [583, 290] on button "Temporary Title Description : Smith Groceries Traveler : No Info Concierge : No…" at bounding box center [740, 322] width 1379 height 109
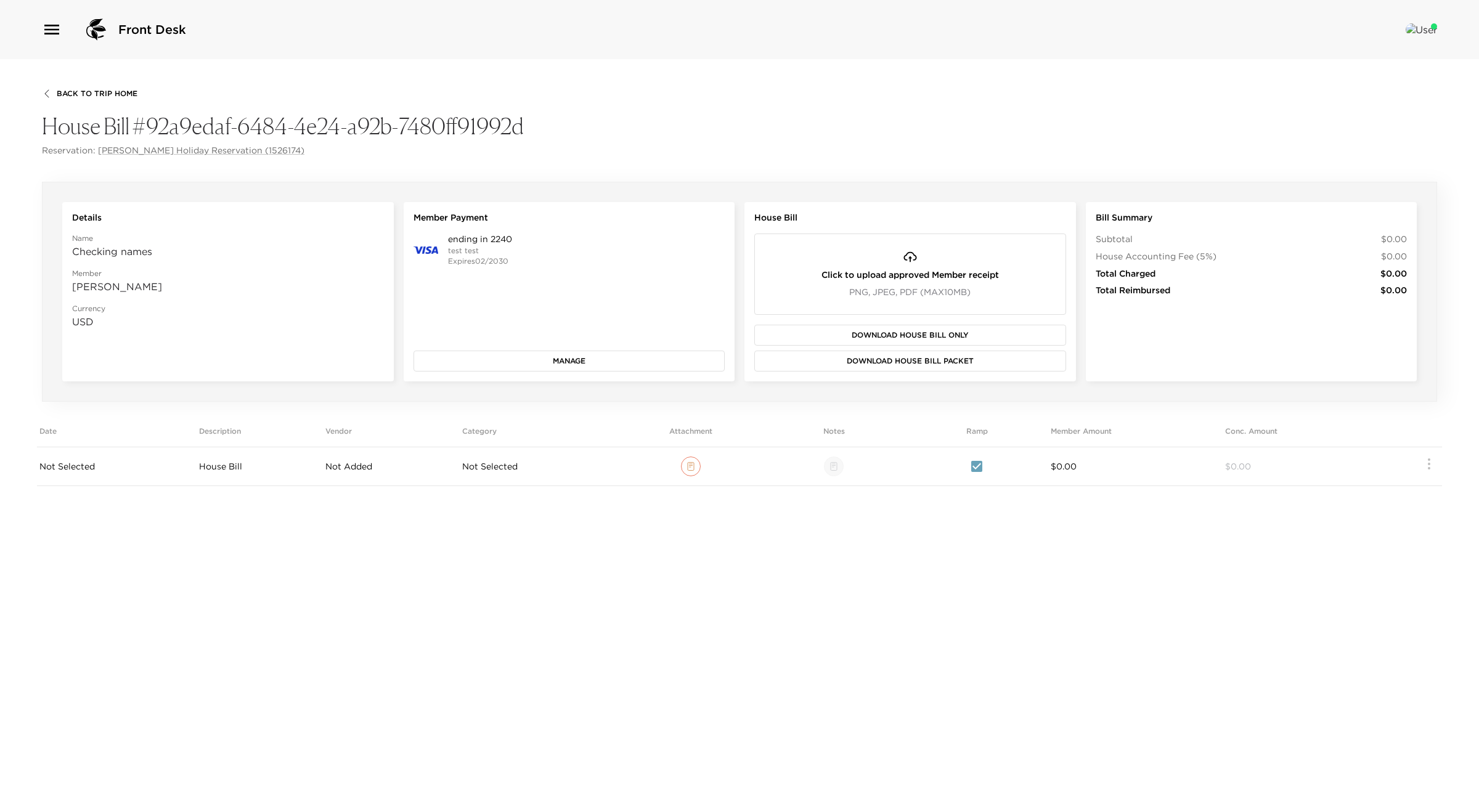
click at [55, 30] on icon "button" at bounding box center [52, 30] width 20 height 20
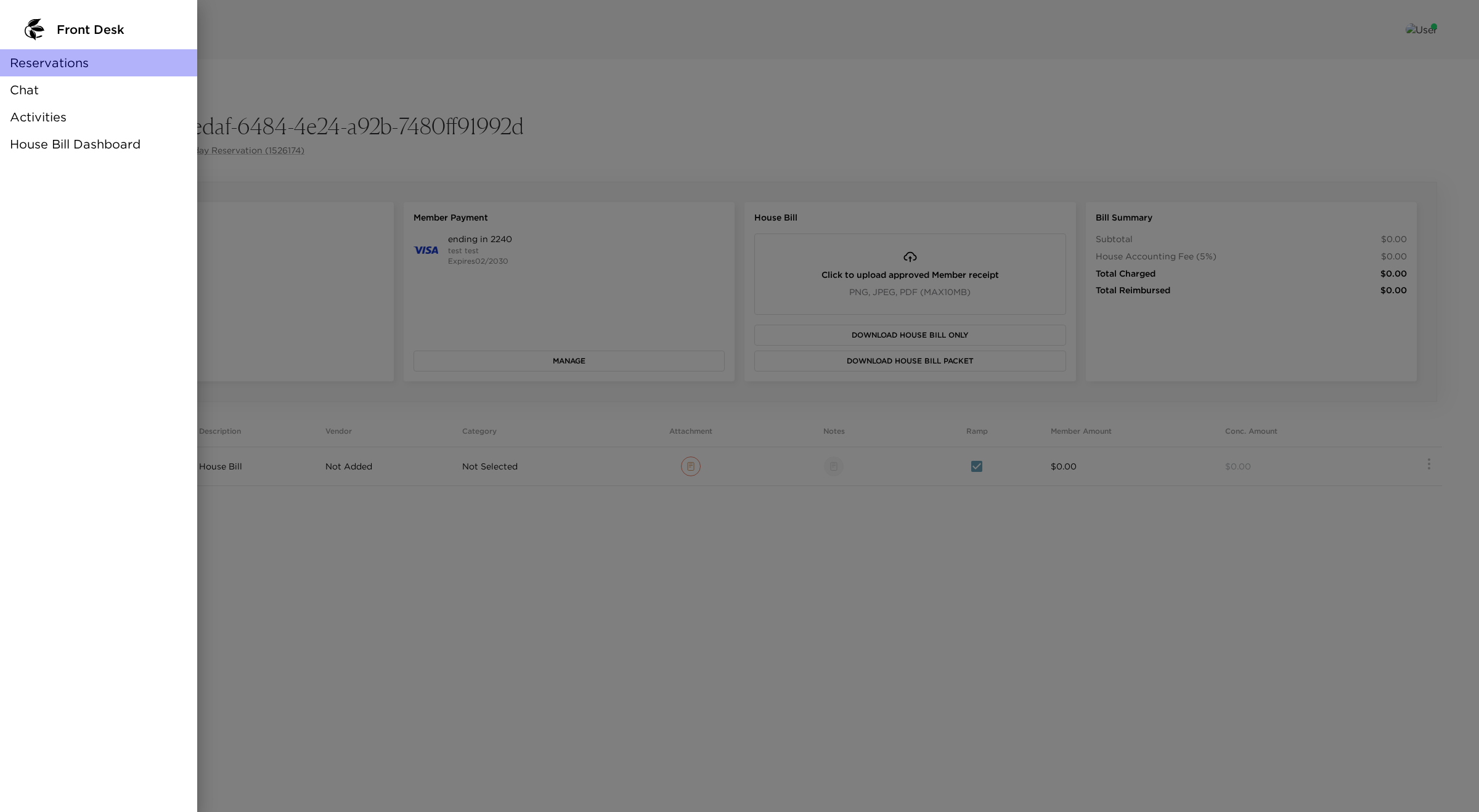
click at [55, 57] on span "Reservations" at bounding box center [49, 63] width 79 height 17
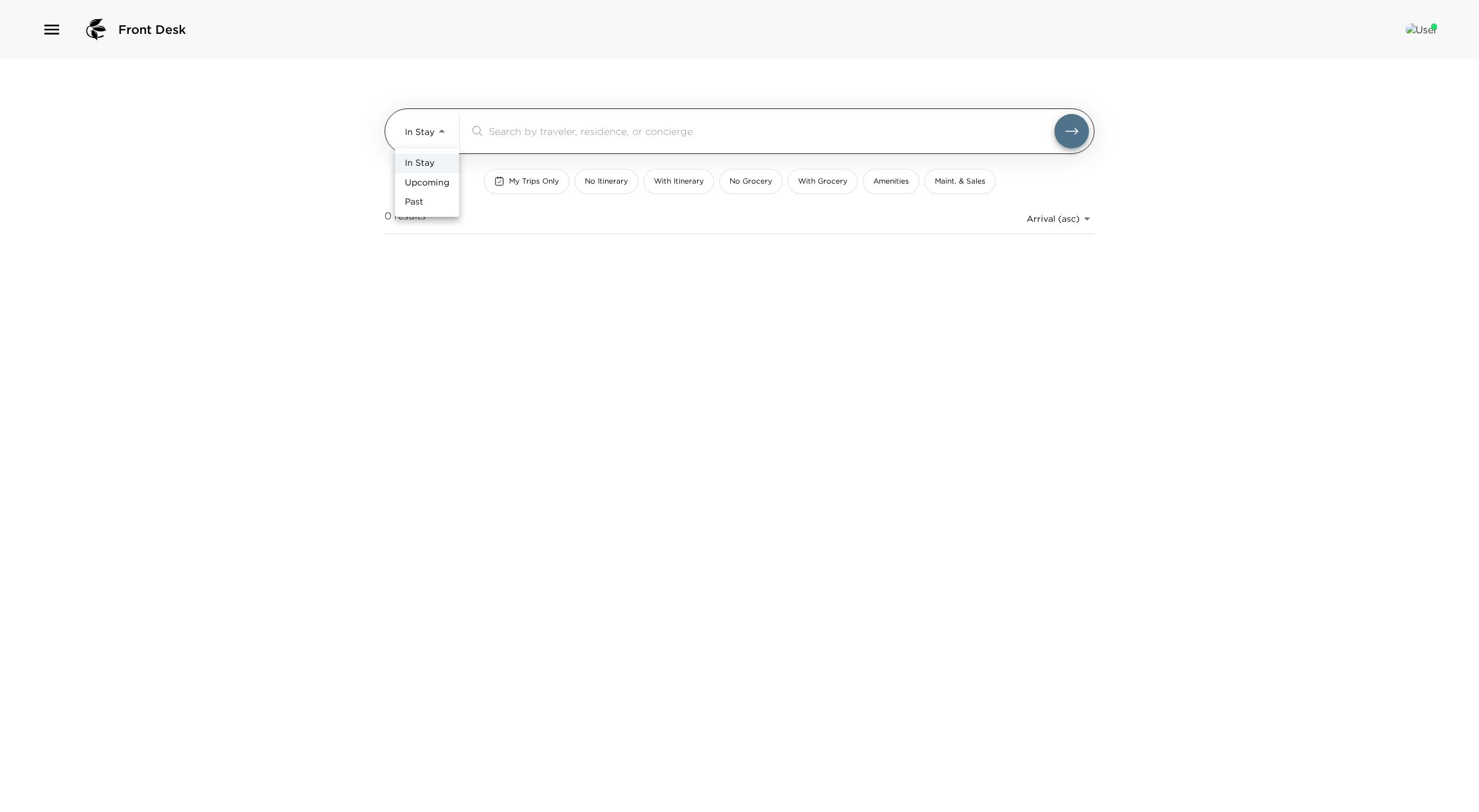
click at [430, 136] on body "Front Desk In Stay In-Stay ​ My Trips Only No Itinerary With Itinerary No Groce…" at bounding box center [739, 406] width 1479 height 812
drag, startPoint x: 428, startPoint y: 185, endPoint x: 422, endPoint y: 202, distance: 18.0
click at [422, 202] on ul "In Stay Upcoming Past" at bounding box center [427, 182] width 64 height 68
click at [422, 202] on span "Past" at bounding box center [414, 202] width 18 height 12
type input "Past"
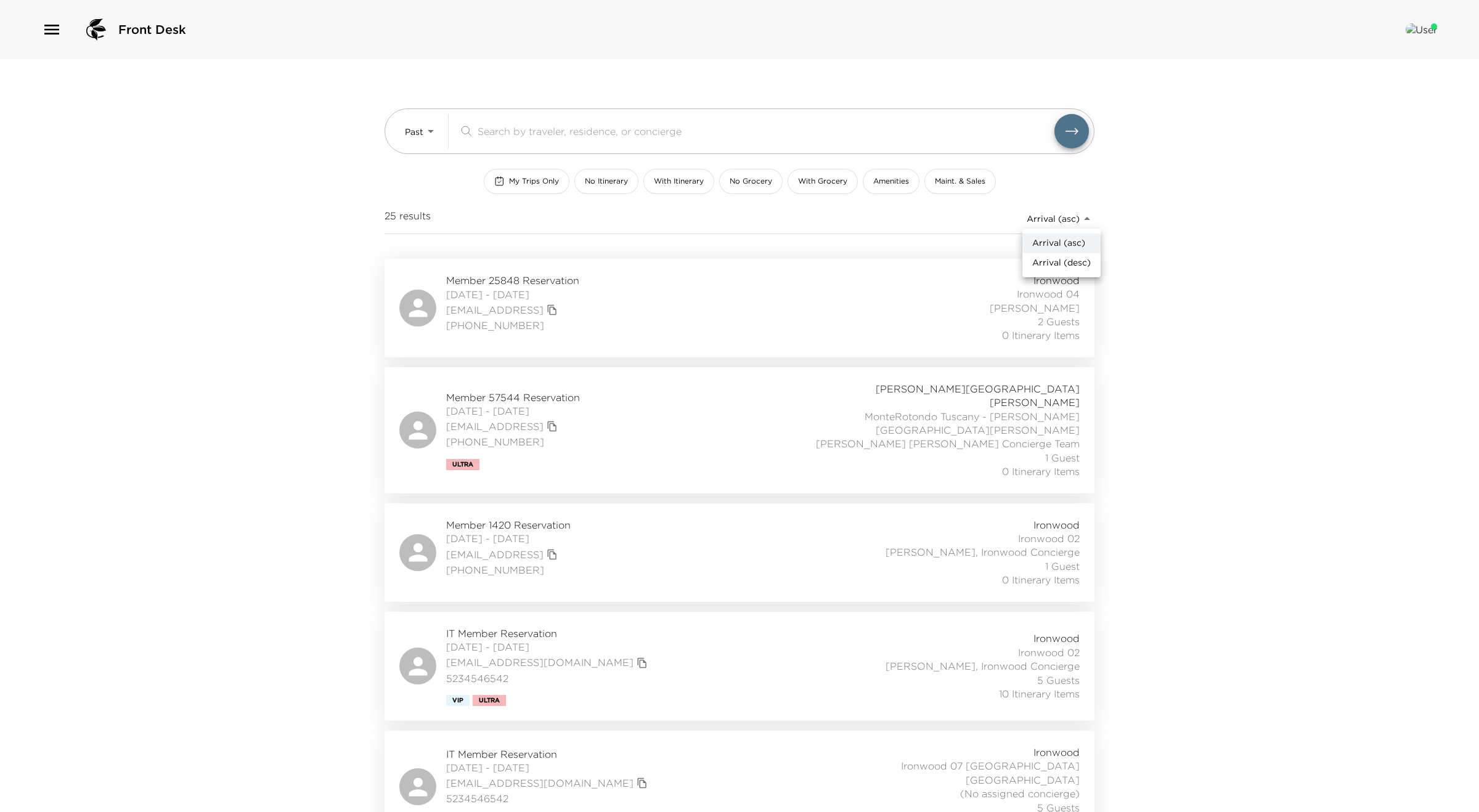
click at [1073, 216] on body "Front Desk Past Past ​ My Trips Only No Itinerary With Itinerary No Grocery Wit…" at bounding box center [739, 406] width 1479 height 812
click at [1074, 220] on div at bounding box center [739, 406] width 1479 height 812
click at [1074, 220] on body "Front Desk Past Past ​ My Trips Only No Itinerary With Itinerary No Grocery Wit…" at bounding box center [739, 406] width 1479 height 812
click at [1076, 262] on span "Arrival (desc)" at bounding box center [1061, 262] width 58 height 12
type input "reservations_test_arrival_desc"
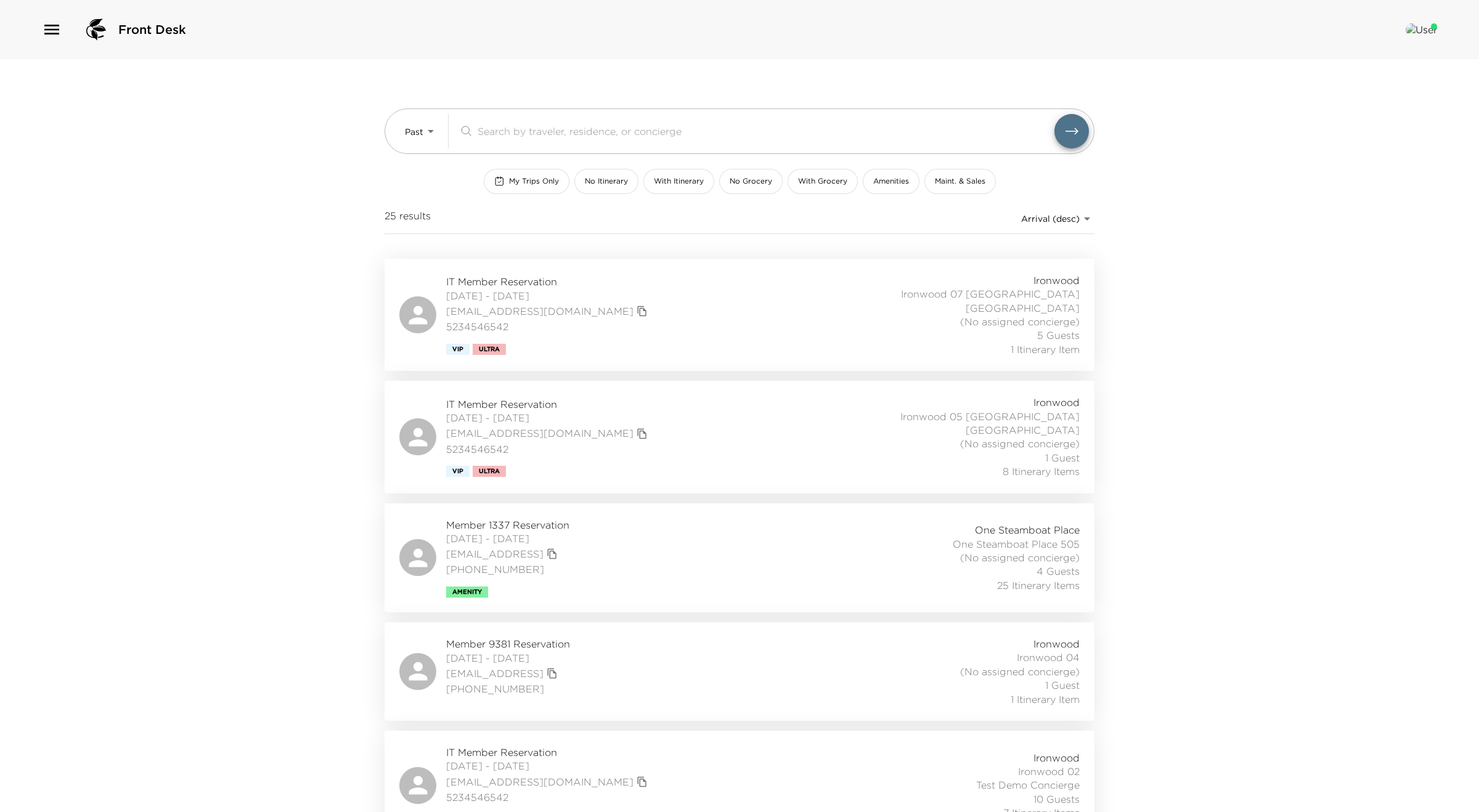
click at [652, 347] on div "IT Member Reservation 09/21/2025 - 09/26/2025 testmember@exclusiveresorts.com 5…" at bounding box center [739, 314] width 681 height 82
click at [58, 30] on icon "button" at bounding box center [52, 30] width 15 height 10
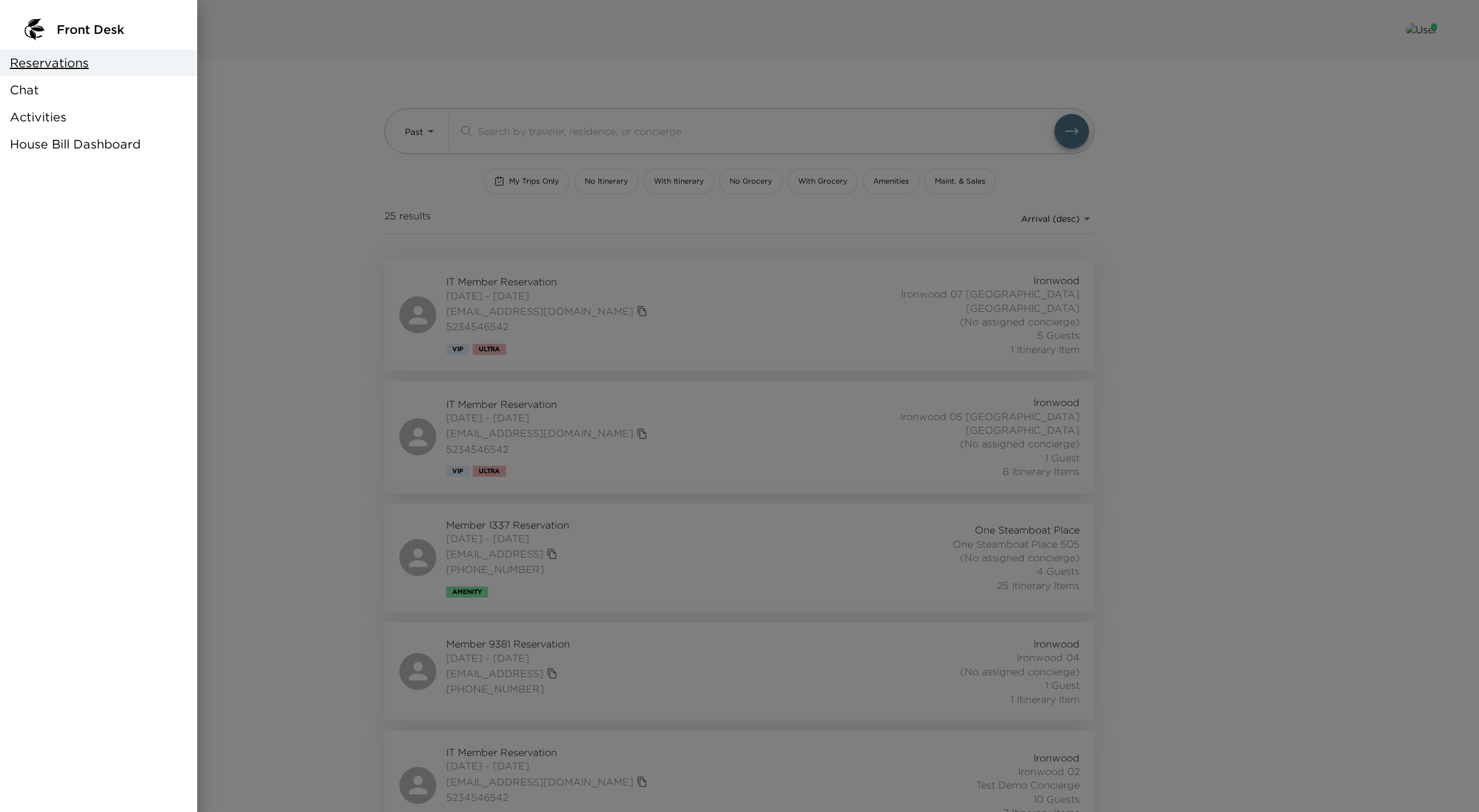
click at [65, 148] on span "House Bill Dashboard" at bounding box center [75, 144] width 131 height 17
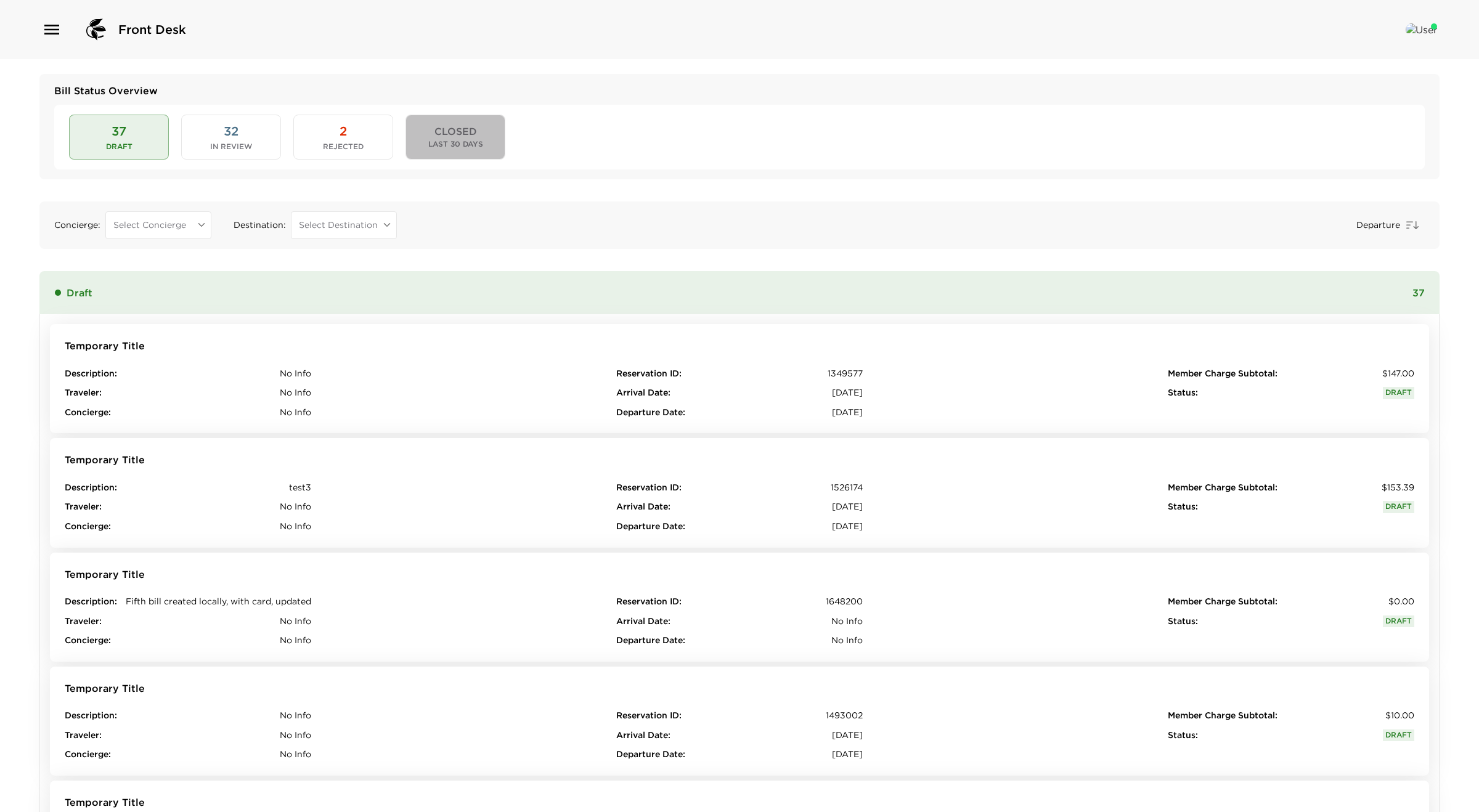
click at [435, 133] on span "CLOSED" at bounding box center [456, 132] width 43 height 12
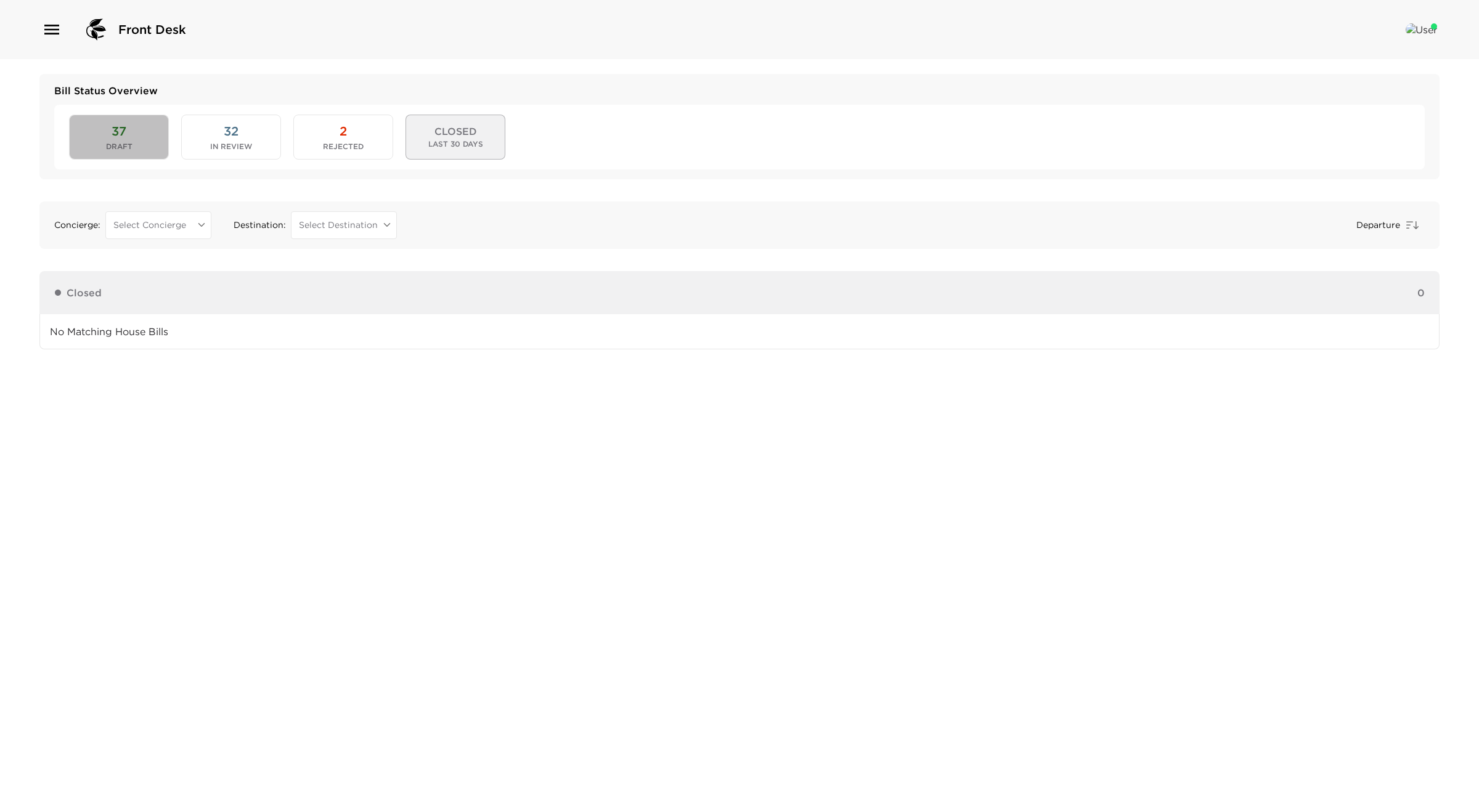
click at [106, 143] on span "Draft" at bounding box center [119, 146] width 26 height 8
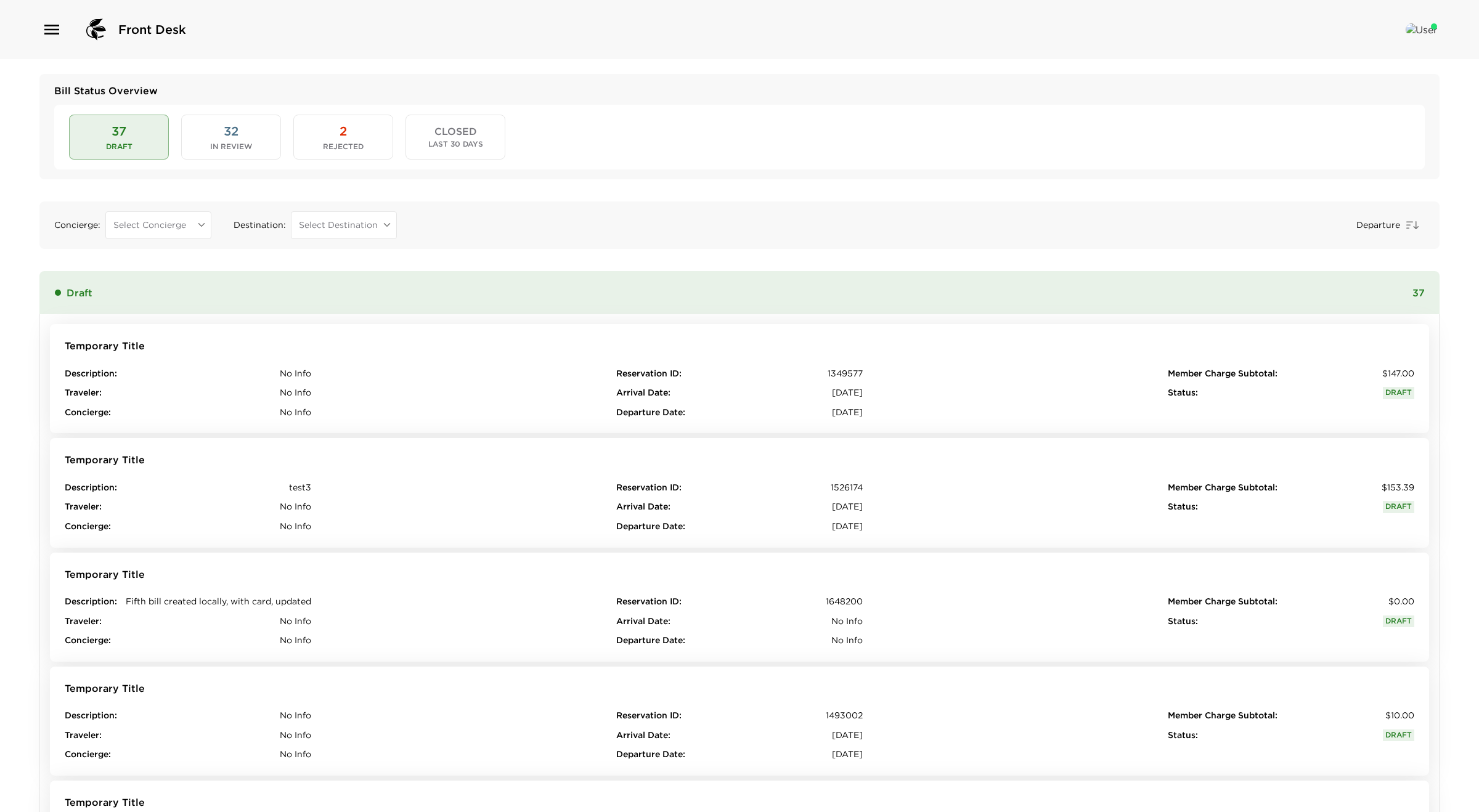
click at [449, 143] on span "Last 30 Days" at bounding box center [455, 144] width 55 height 8
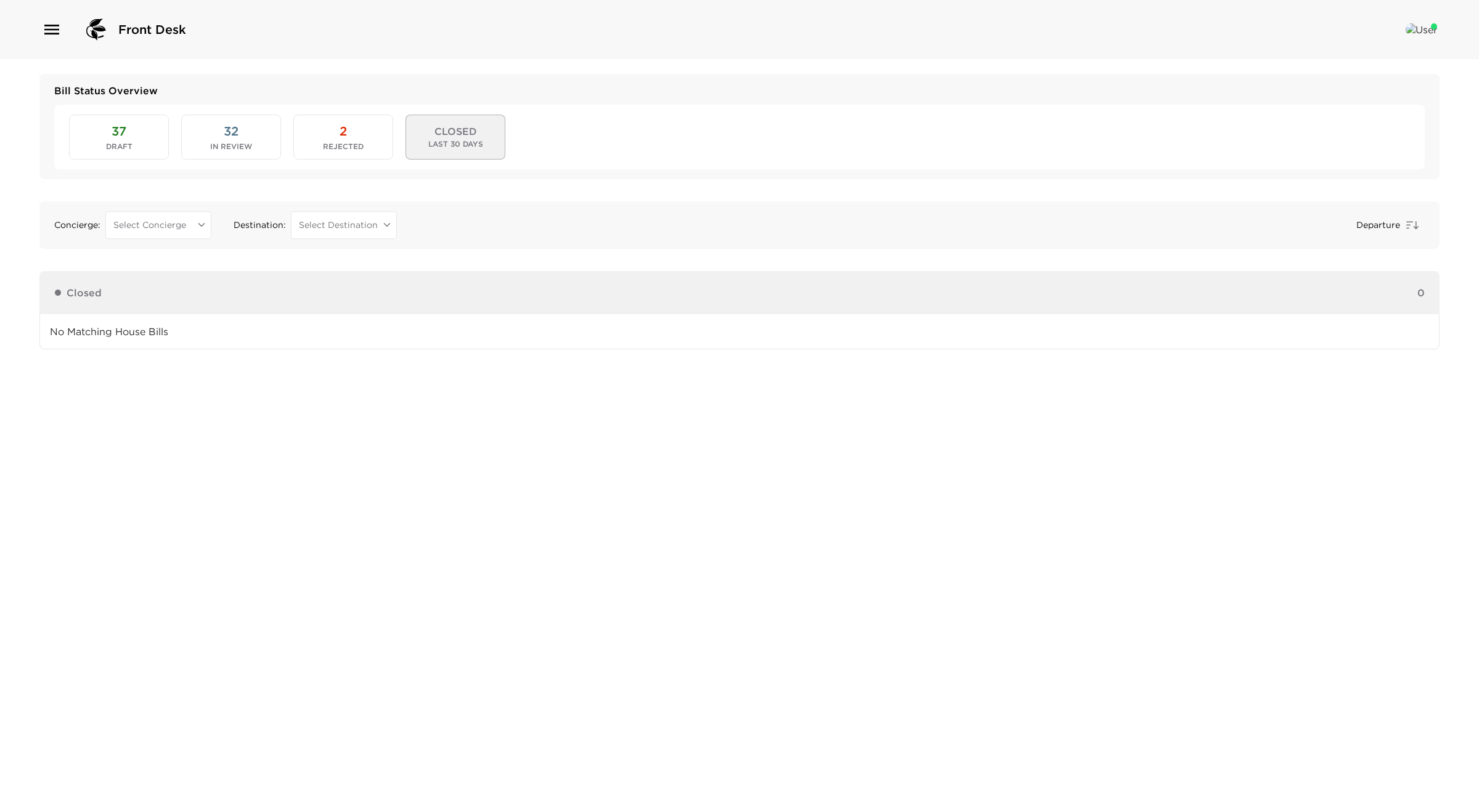
click at [135, 137] on button "37 Draft" at bounding box center [119, 137] width 100 height 44
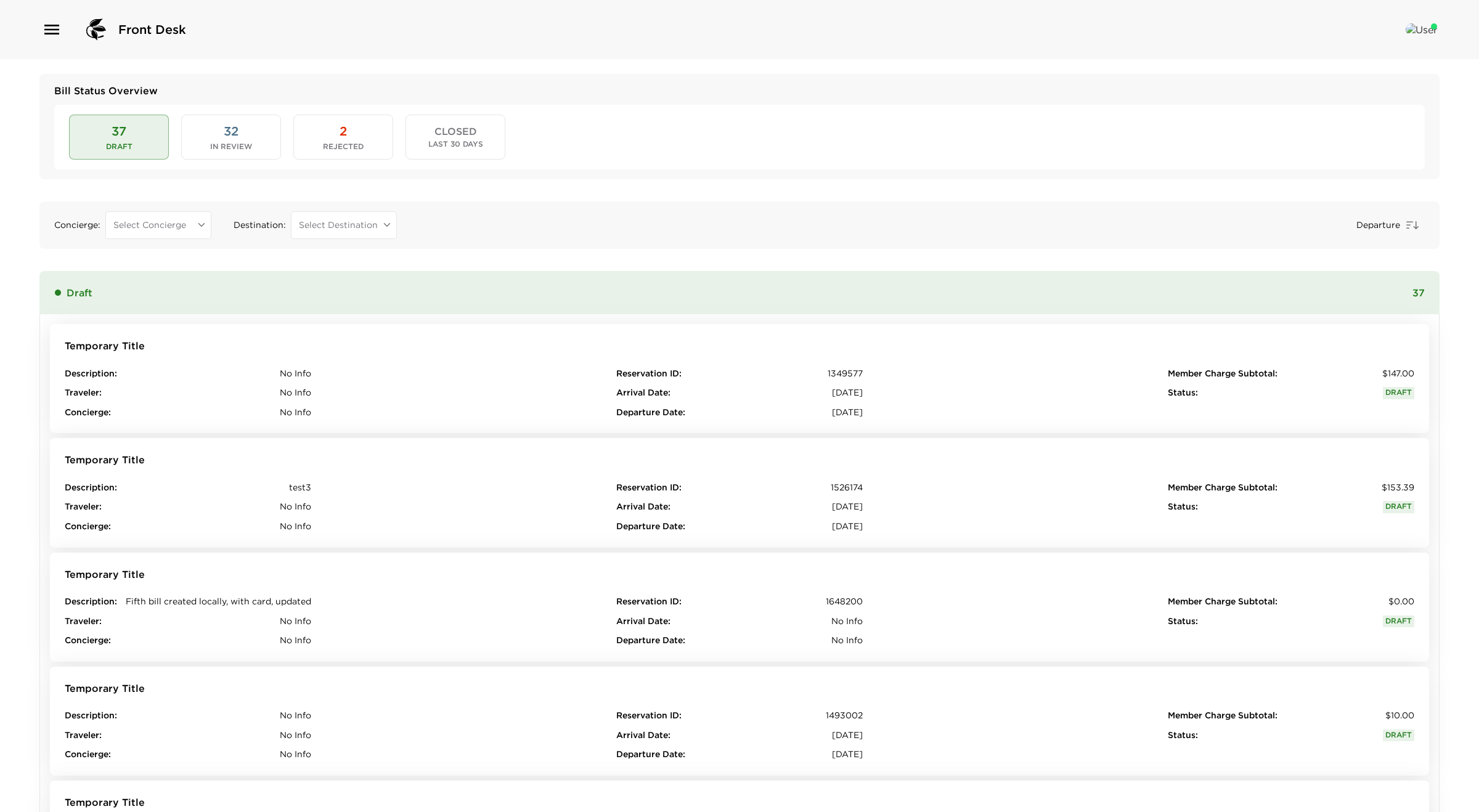
click at [464, 136] on span "CLOSED" at bounding box center [456, 132] width 43 height 12
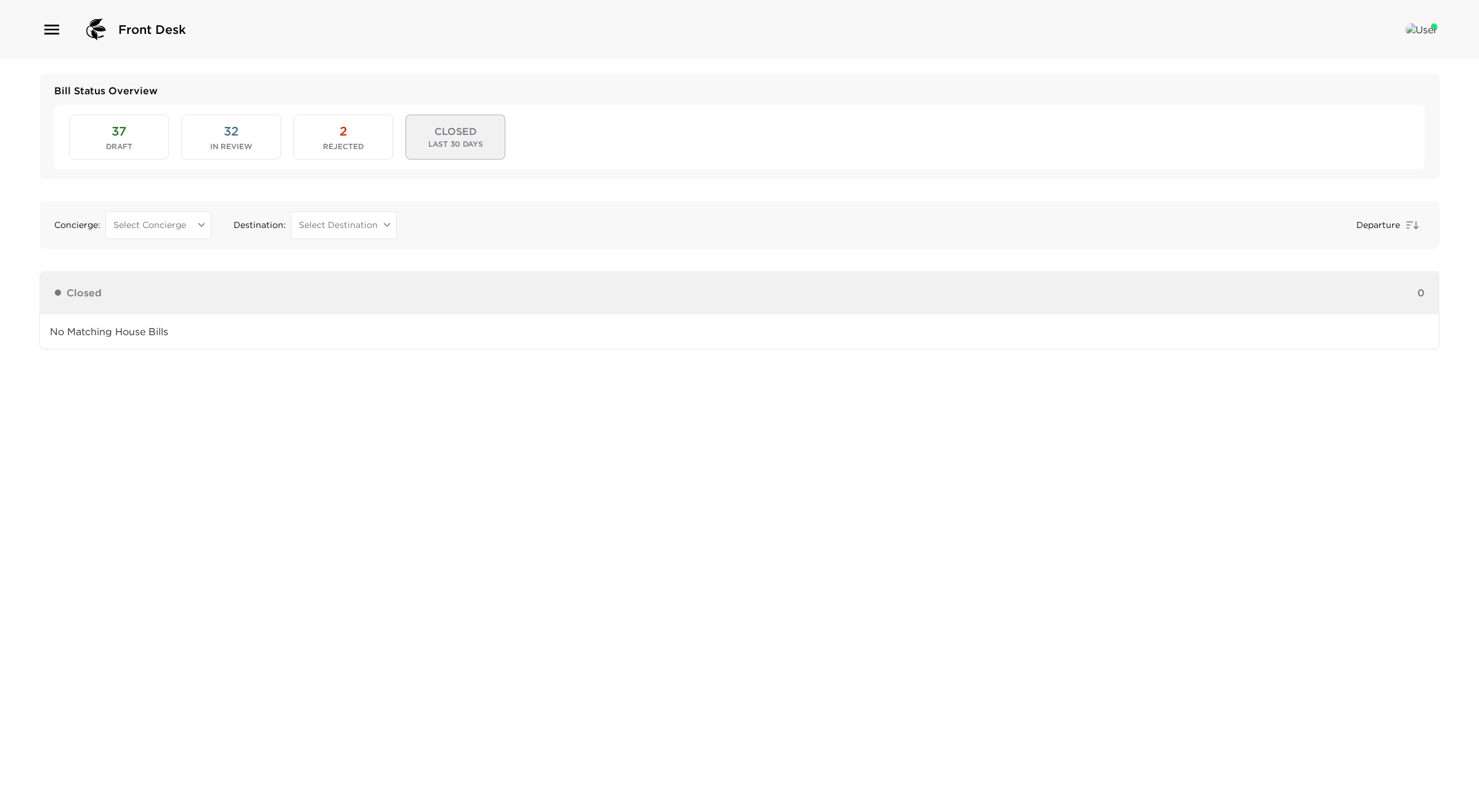
click at [118, 138] on span "37" at bounding box center [119, 131] width 15 height 17
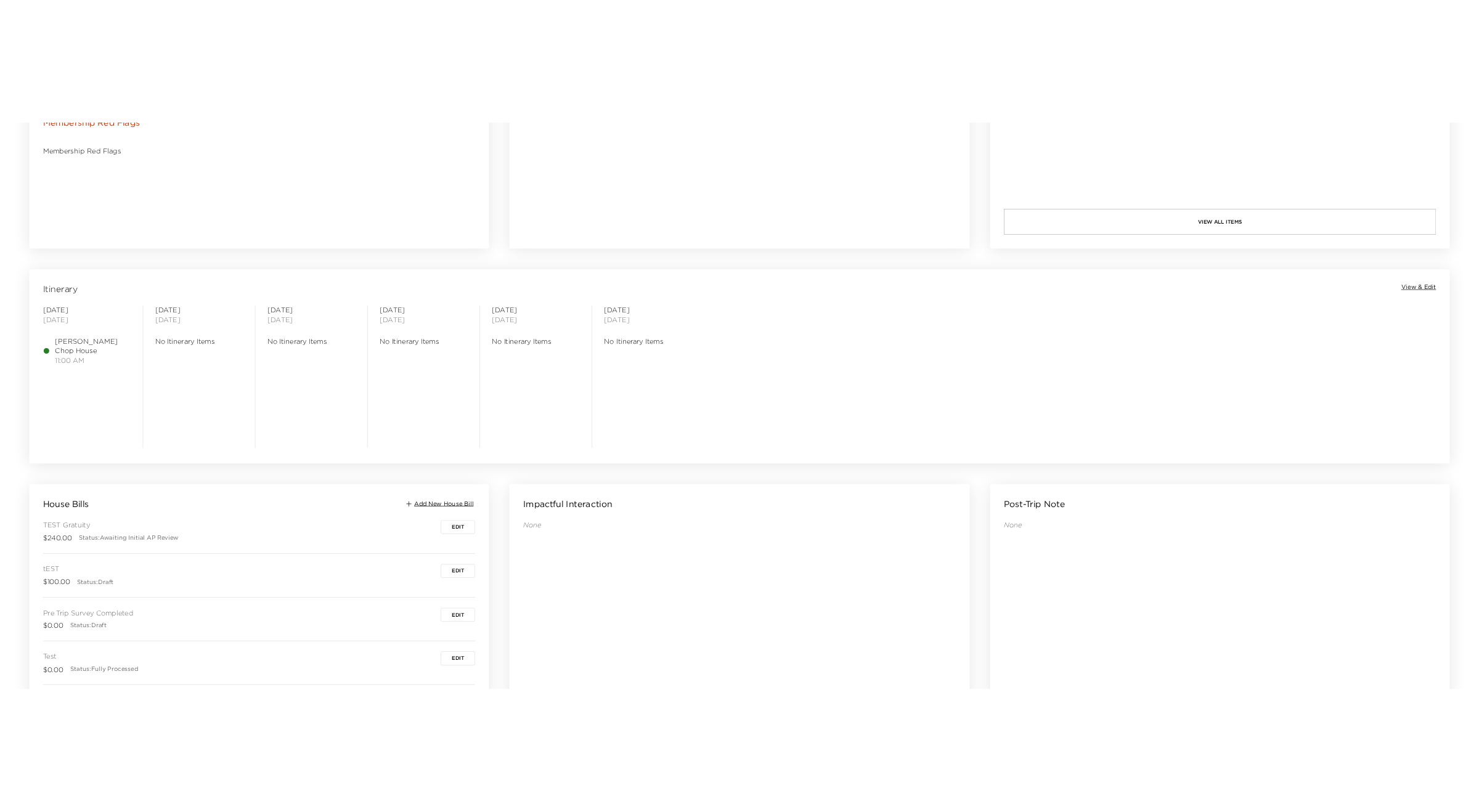
scroll to position [957, 0]
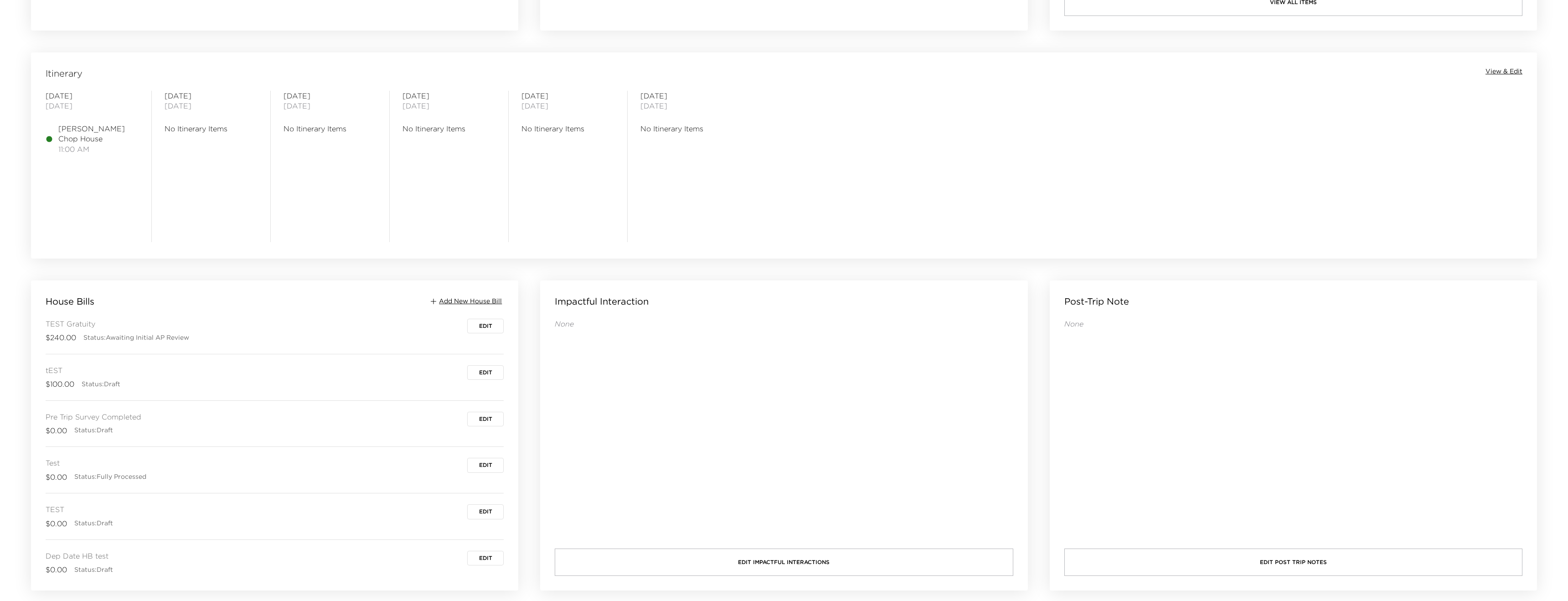
click at [471, 303] on span "Add New House Bill" at bounding box center [470, 301] width 63 height 9
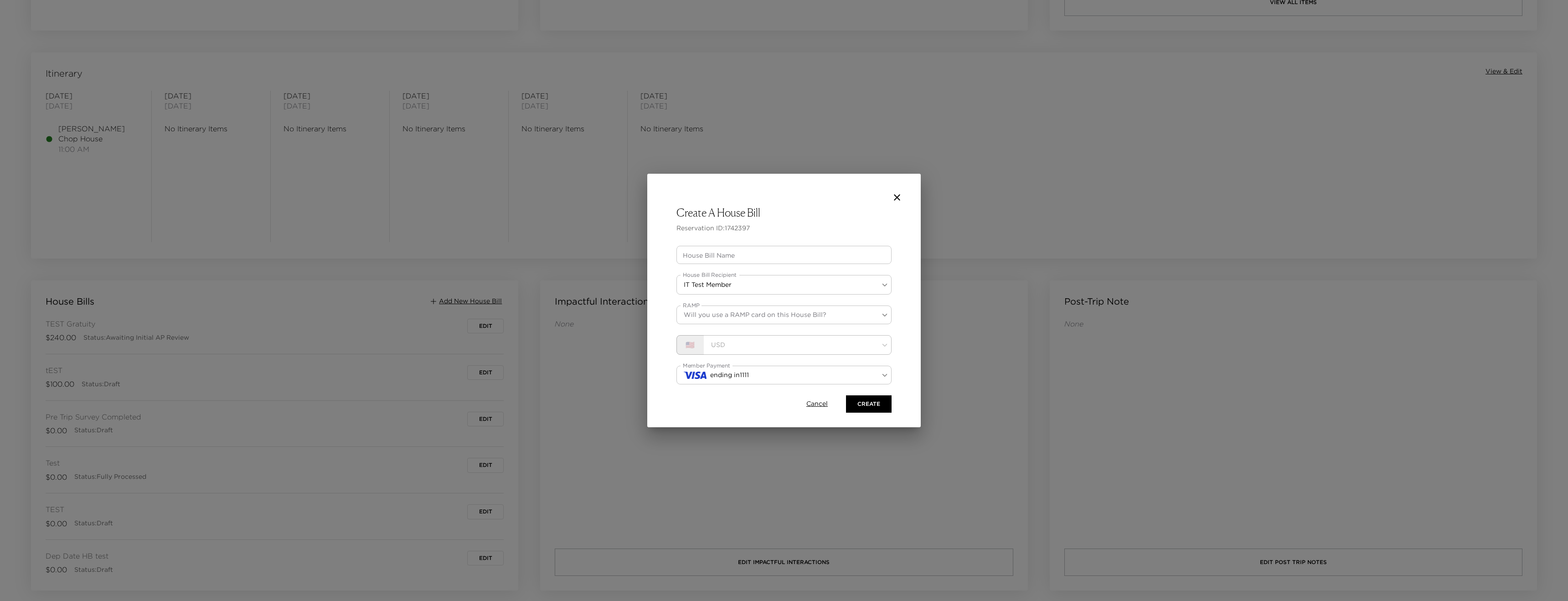
click at [699, 258] on input "House Bill Name" at bounding box center [783, 255] width 215 height 18
type input "Test Housebill with Dep Date"
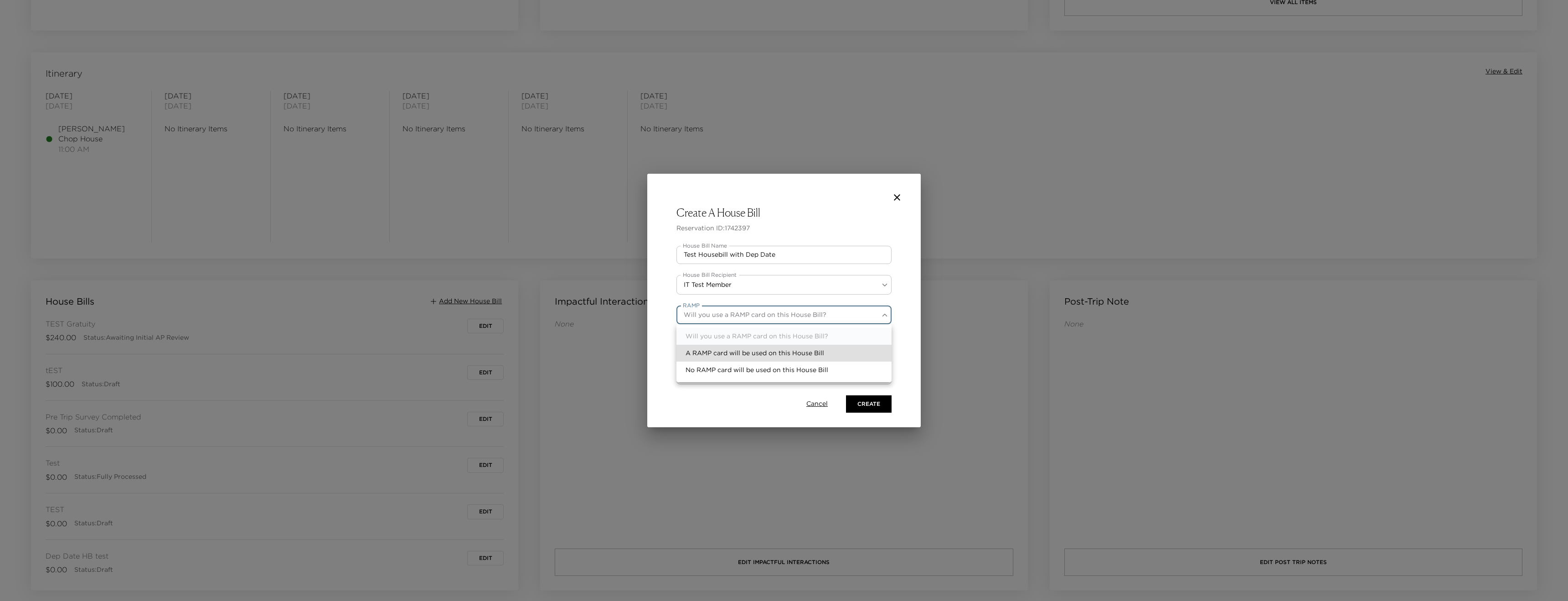
click at [705, 353] on li "A RAMP card will be used on this House Bill" at bounding box center [783, 353] width 215 height 17
type input "ramp"
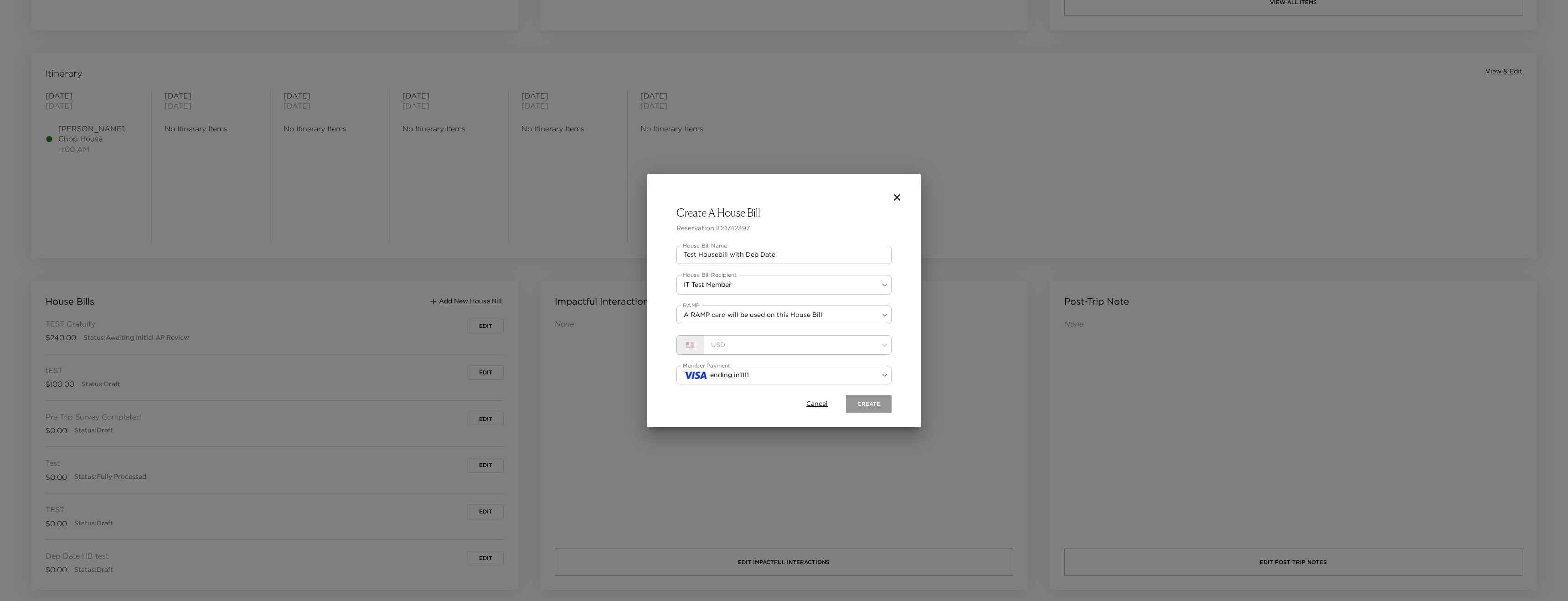
click at [854, 401] on button "Create" at bounding box center [869, 404] width 46 height 17
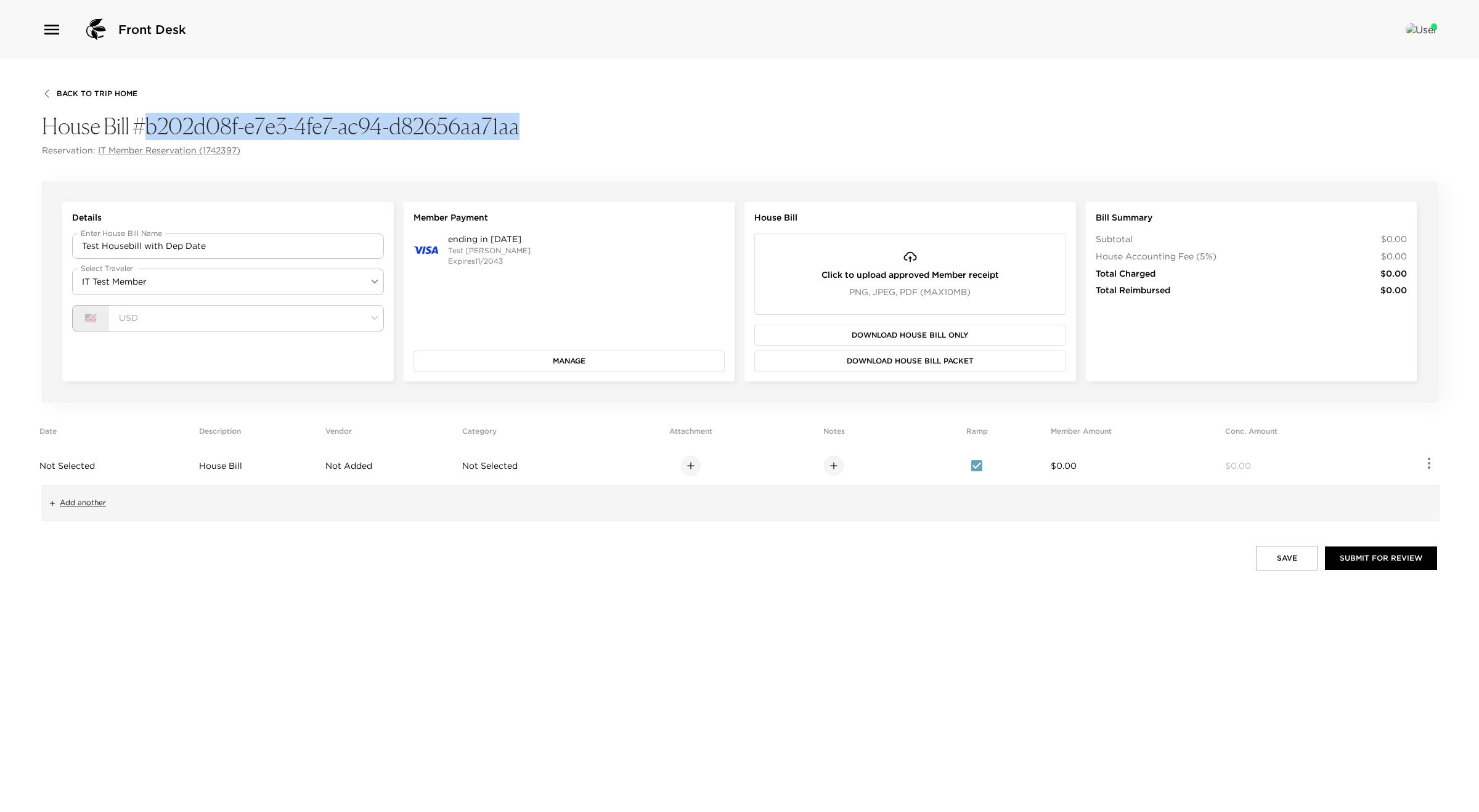
drag, startPoint x: 536, startPoint y: 129, endPoint x: 147, endPoint y: 133, distance: 389.0
click at [147, 133] on h4 "House Bill #b202d08f-e7e3-4fe7-ac94-d82656aa71aa" at bounding box center [739, 127] width 1395 height 26
copy h4 "b202d08f-e7e3-4fe7-ac94-d82656aa71aa"
